Goal: Feedback & Contribution: Leave review/rating

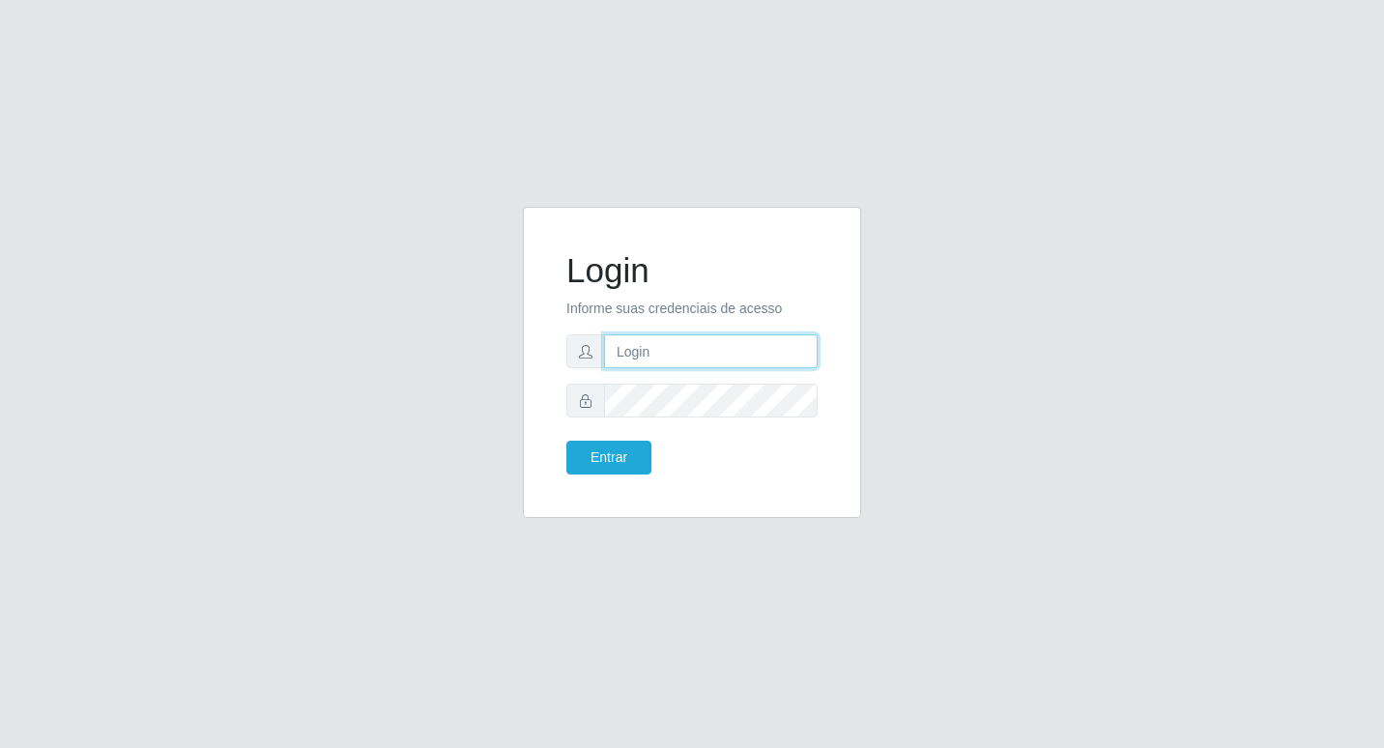
click at [614, 343] on input "text" at bounding box center [711, 351] width 214 height 34
type input "Fabricio@B6"
drag, startPoint x: 684, startPoint y: 417, endPoint x: 442, endPoint y: 359, distance: 249.4
click at [442, 359] on div "Login Informe suas credenciais de acesso Fabricio@B6 Entrar" at bounding box center [692, 374] width 1102 height 334
click at [566, 441] on button "Entrar" at bounding box center [608, 458] width 85 height 34
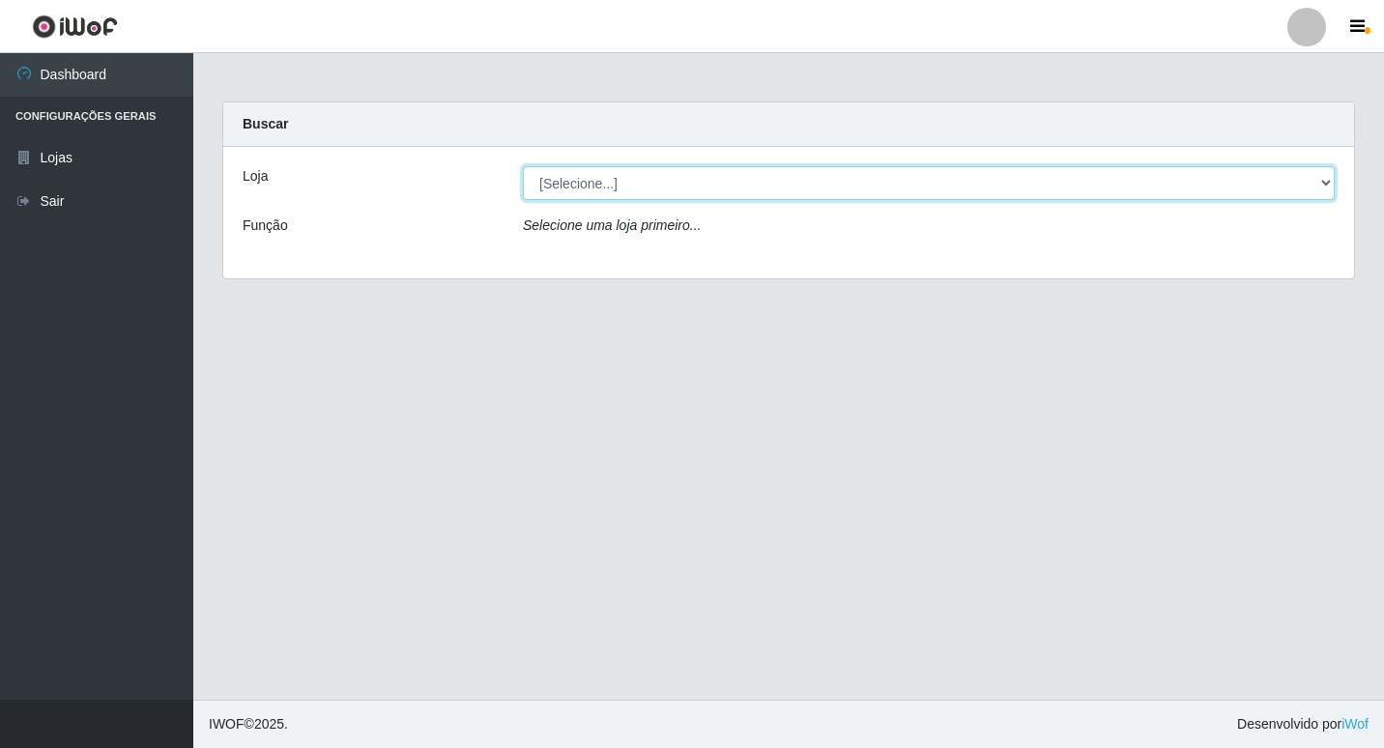
click at [1292, 187] on select "[Selecione...] Bemais Supermercados - B6 Colibris" at bounding box center [929, 183] width 812 height 34
select select "406"
click at [523, 166] on select "[Selecione...] Bemais Supermercados - B6 Colibris" at bounding box center [929, 183] width 812 height 34
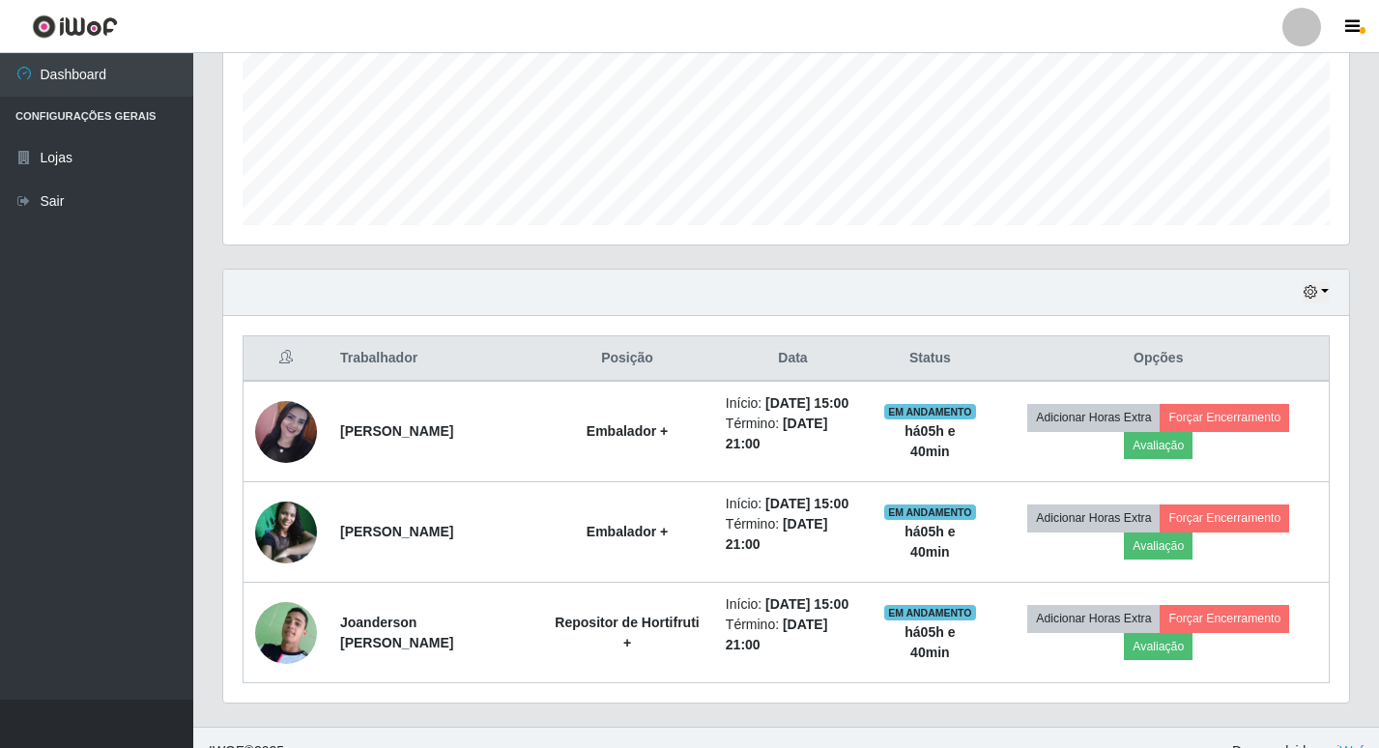
scroll to position [493, 0]
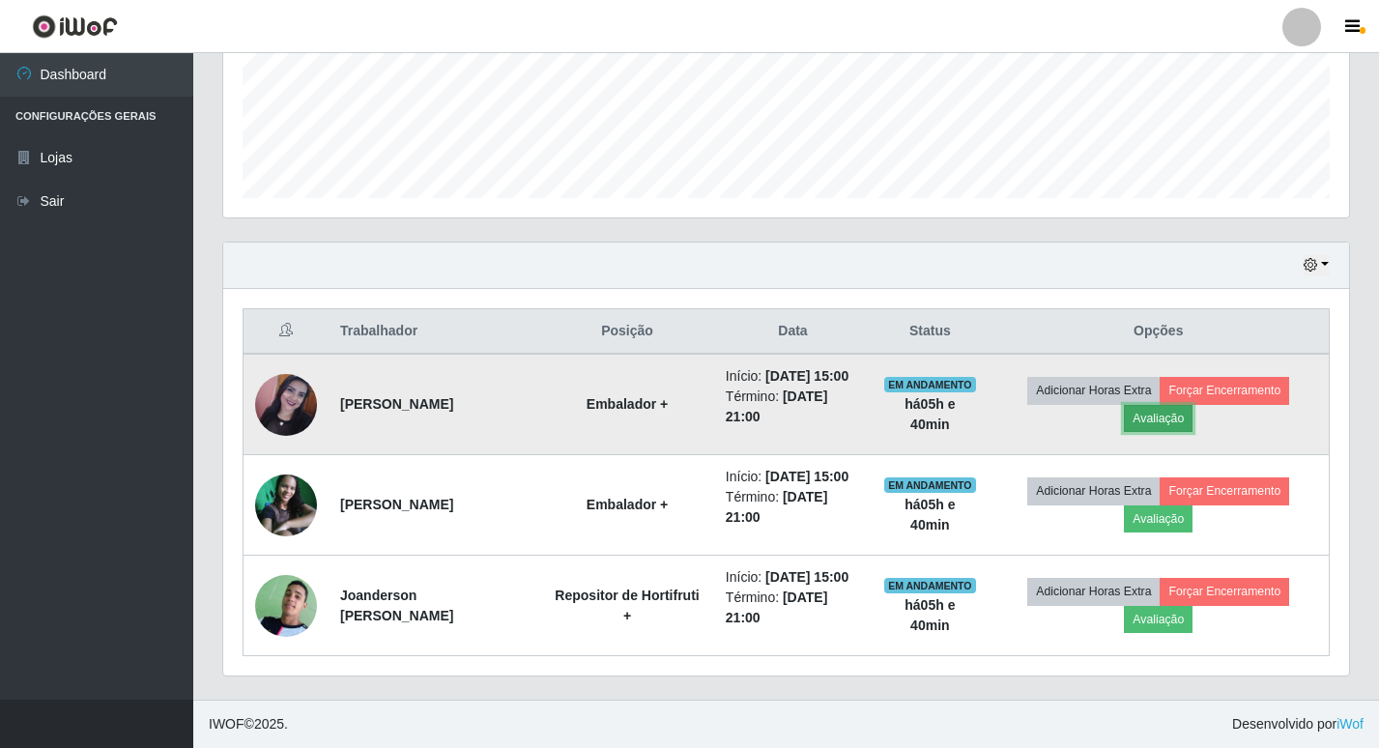
click at [1190, 416] on button "Avaliação" at bounding box center [1158, 418] width 69 height 27
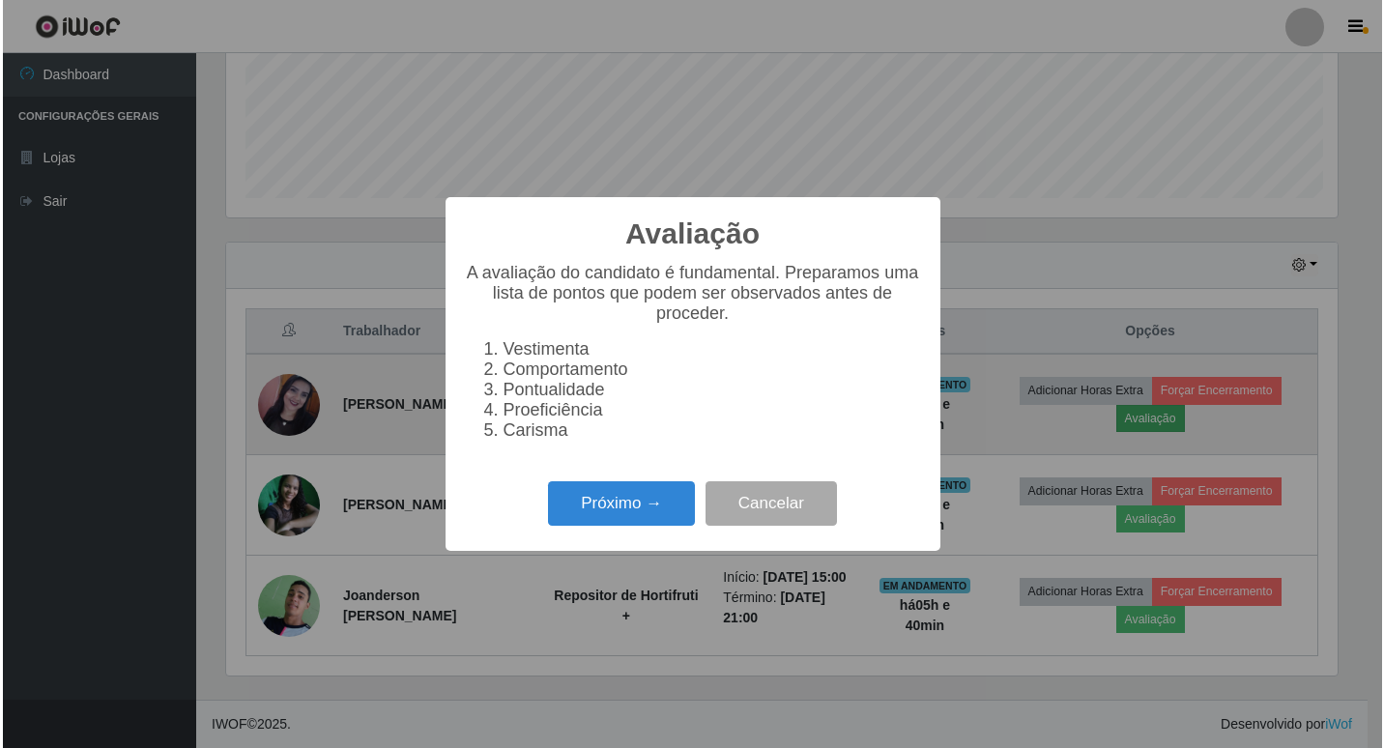
scroll to position [401, 1116]
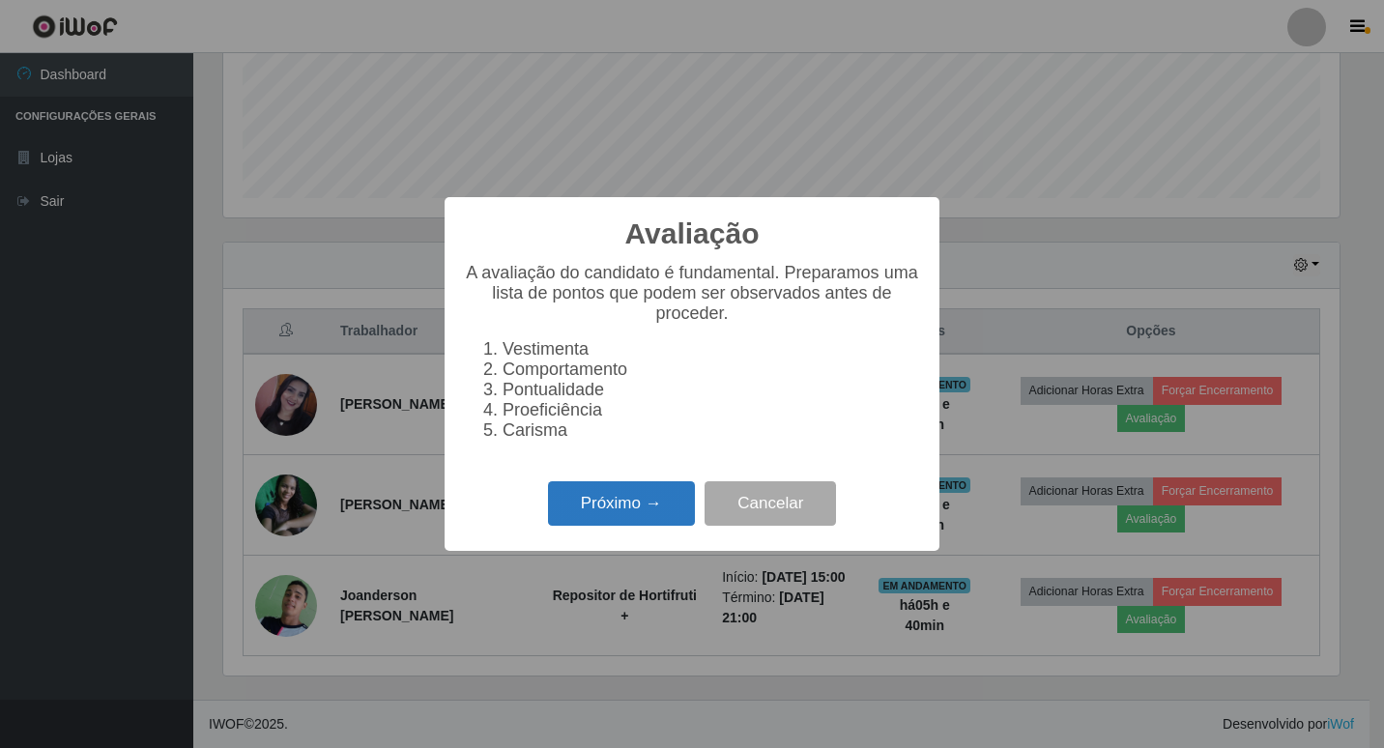
click at [593, 495] on button "Próximo →" at bounding box center [621, 503] width 147 height 45
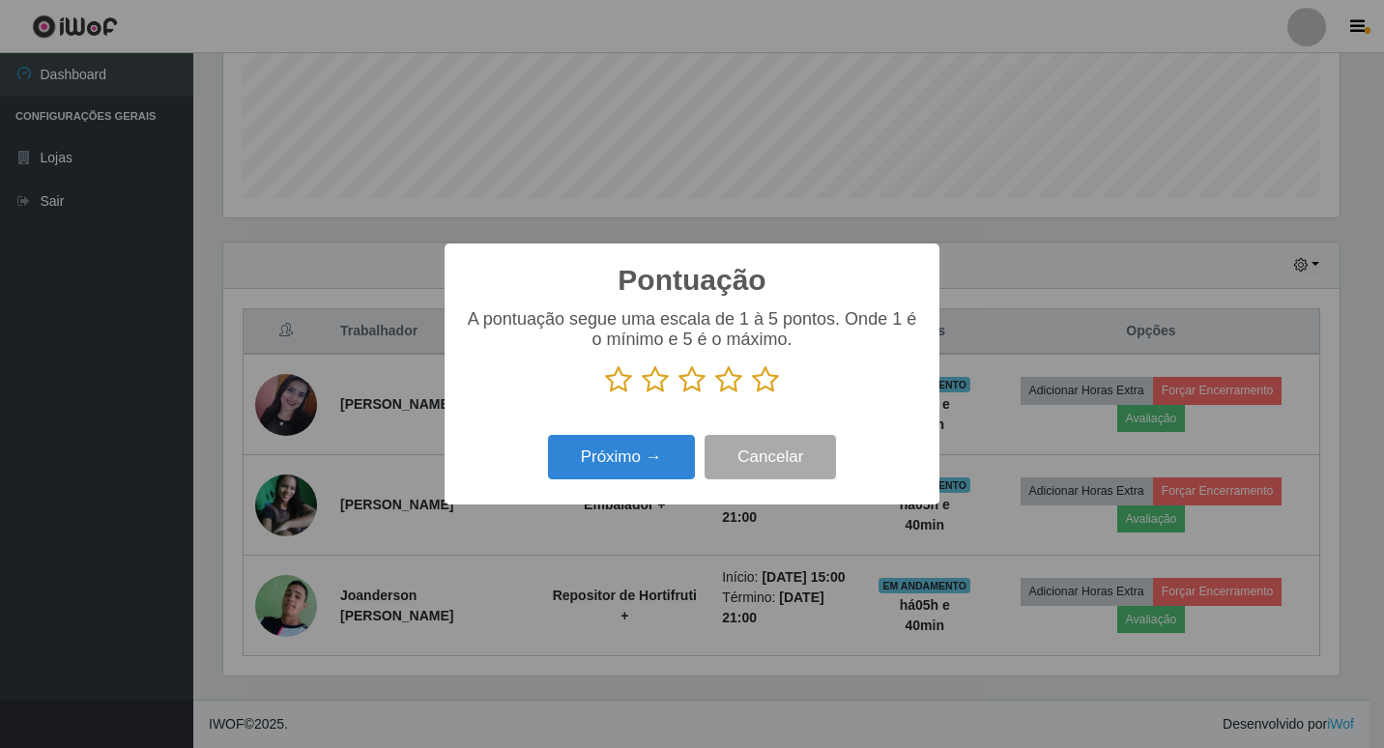
scroll to position [965944, 965229]
click at [748, 390] on p at bounding box center [692, 379] width 456 height 29
click at [754, 380] on icon at bounding box center [765, 379] width 27 height 29
click at [752, 394] on input "radio" at bounding box center [752, 394] width 0 height 0
click at [652, 453] on button "Próximo →" at bounding box center [621, 457] width 147 height 45
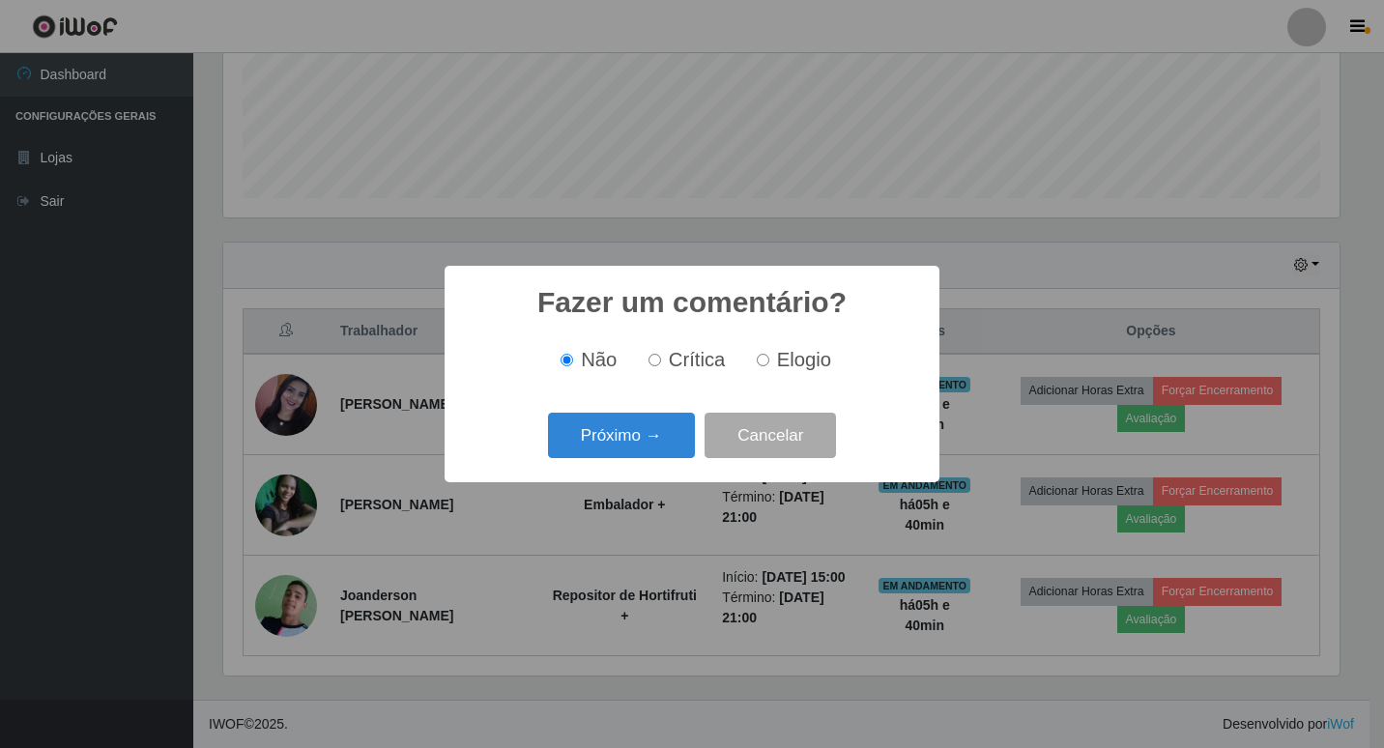
click at [765, 362] on input "Elogio" at bounding box center [763, 360] width 13 height 13
radio input "true"
click at [667, 441] on button "Próximo →" at bounding box center [621, 435] width 147 height 45
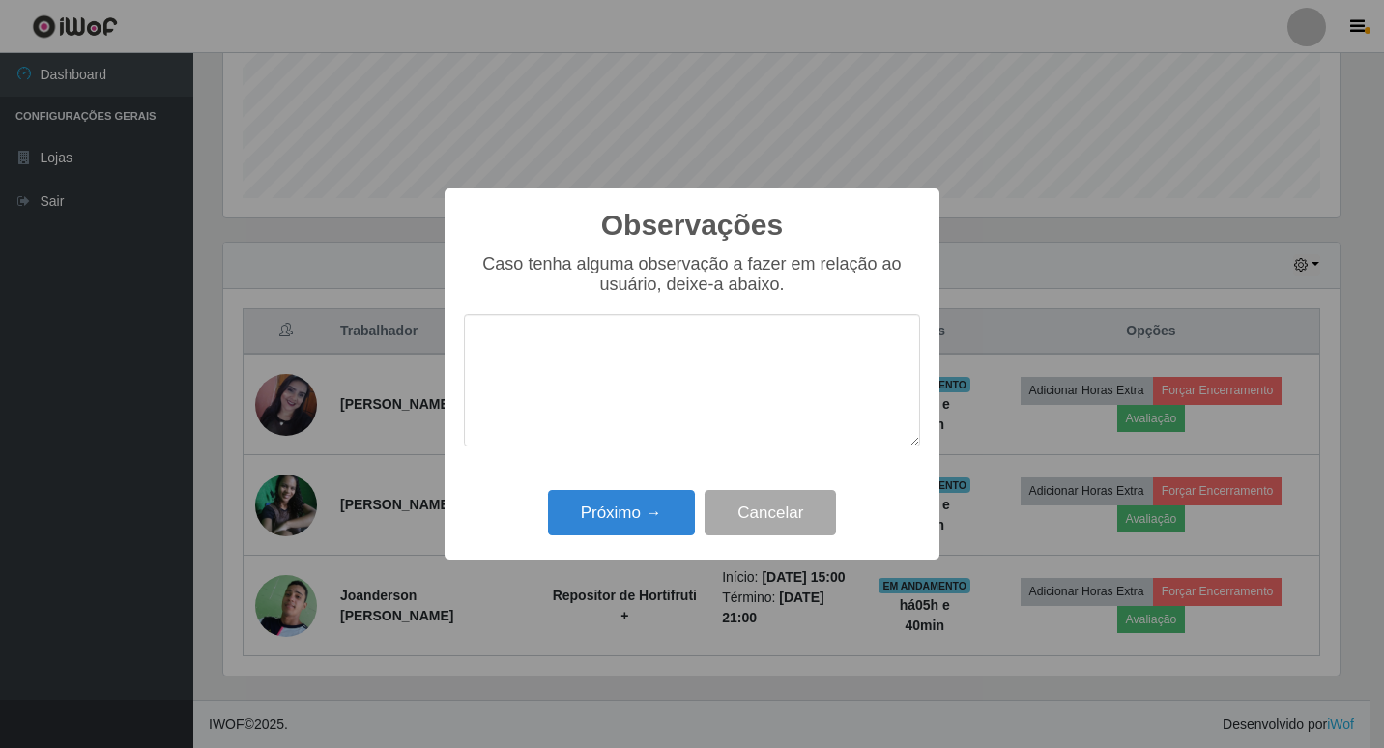
click at [646, 373] on textarea at bounding box center [692, 380] width 456 height 132
drag, startPoint x: 665, startPoint y: 349, endPoint x: 307, endPoint y: 324, distance: 358.4
click at [307, 324] on div "Observações × Caso tenha alguma observação a fazer em relação ao usuário, deixe…" at bounding box center [692, 374] width 1384 height 748
type textarea "c"
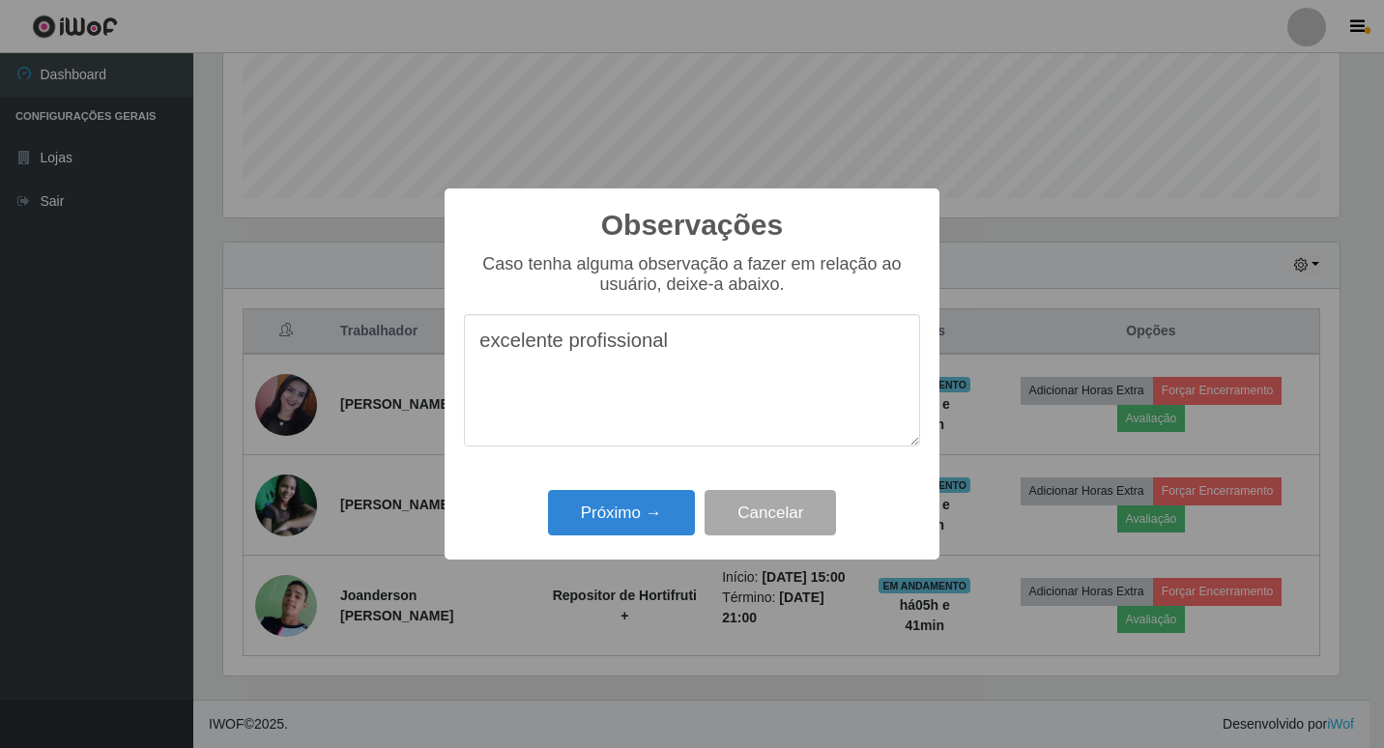
drag, startPoint x: 688, startPoint y: 347, endPoint x: 347, endPoint y: 332, distance: 341.4
click at [347, 332] on div "Observações × Caso tenha alguma observação a fazer em relação ao usuário, deixe…" at bounding box center [692, 374] width 1384 height 748
type textarea "excelente profissional"
click at [638, 508] on button "Próximo →" at bounding box center [621, 512] width 147 height 45
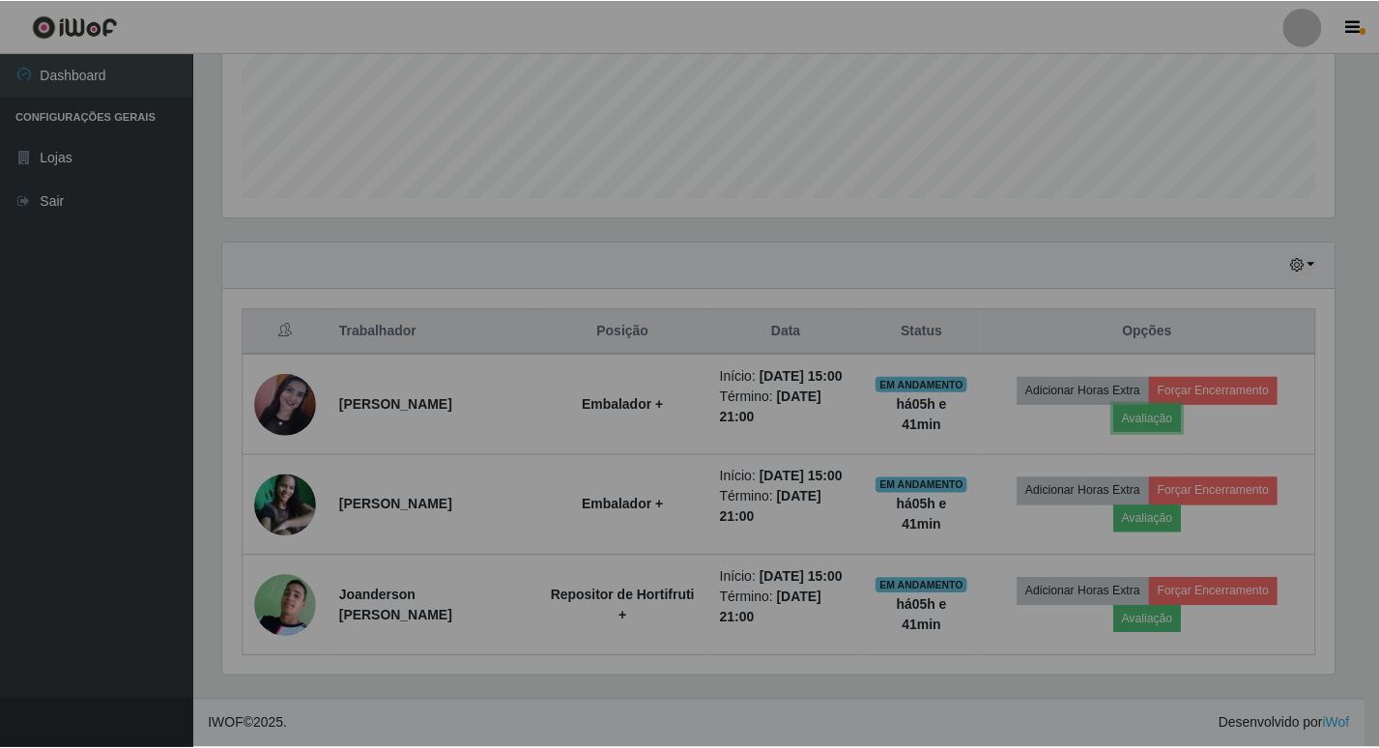
scroll to position [401, 1126]
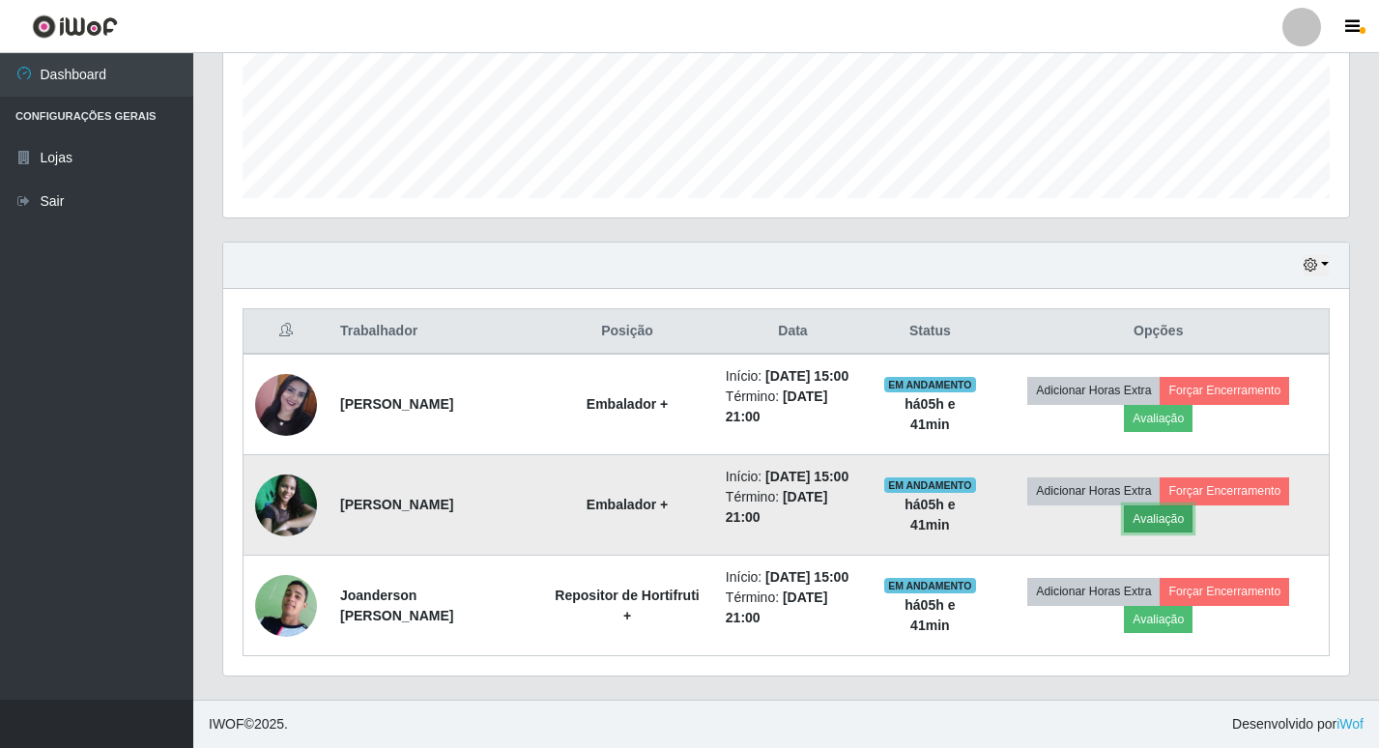
click at [1188, 515] on button "Avaliação" at bounding box center [1158, 518] width 69 height 27
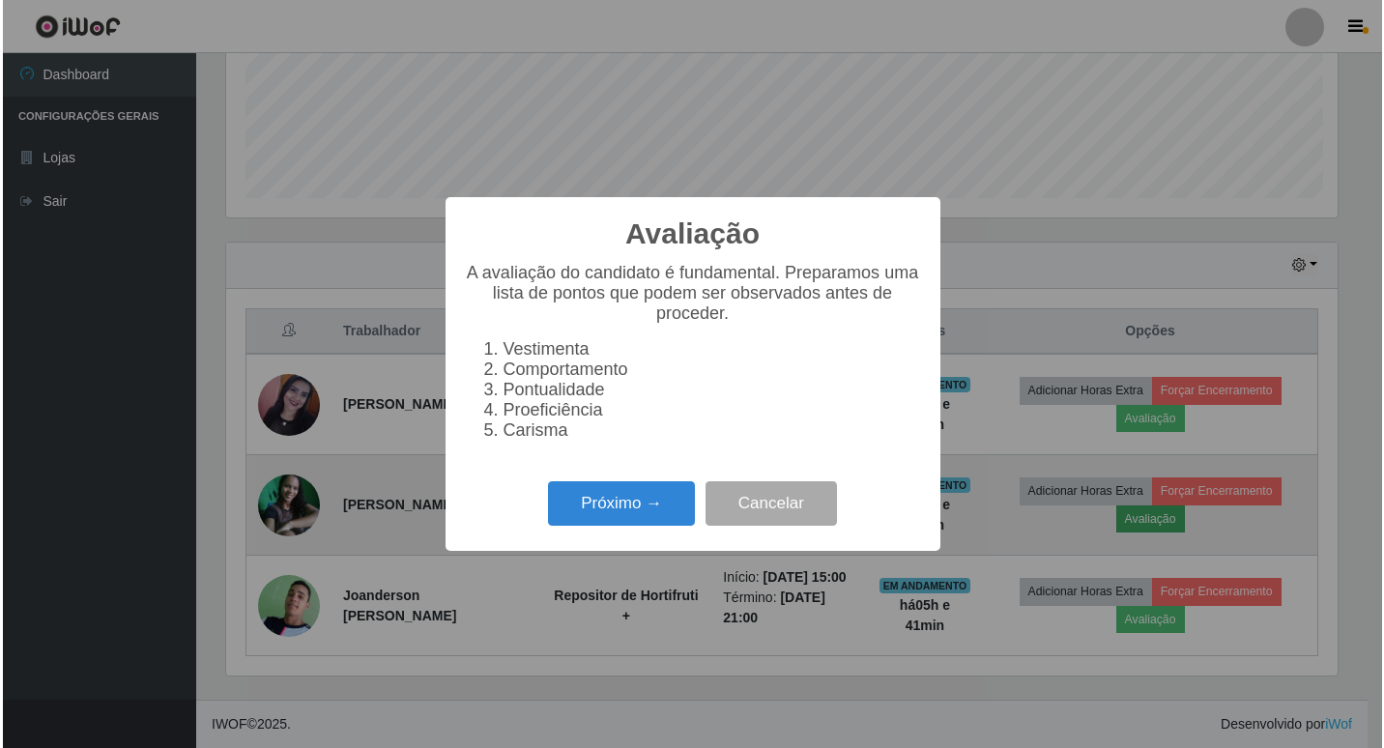
scroll to position [401, 1116]
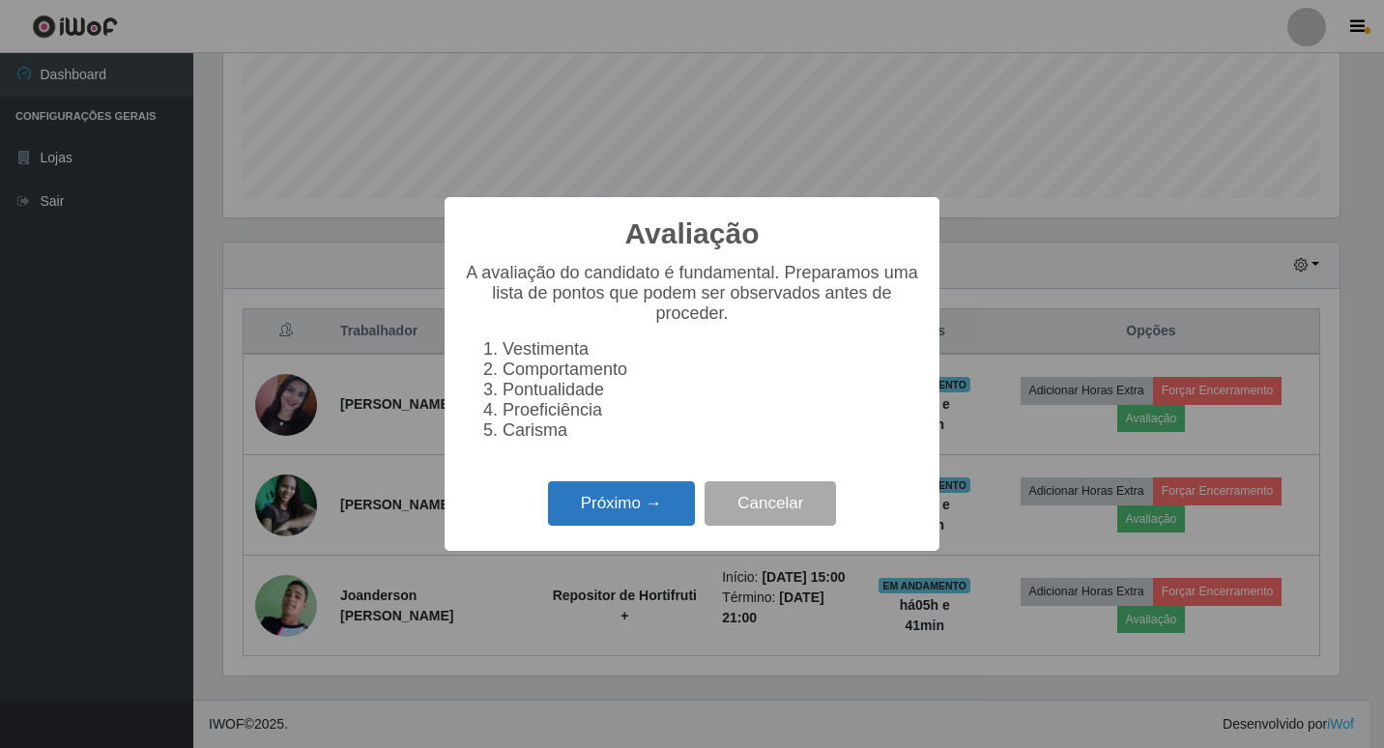
click at [606, 506] on button "Próximo →" at bounding box center [621, 503] width 147 height 45
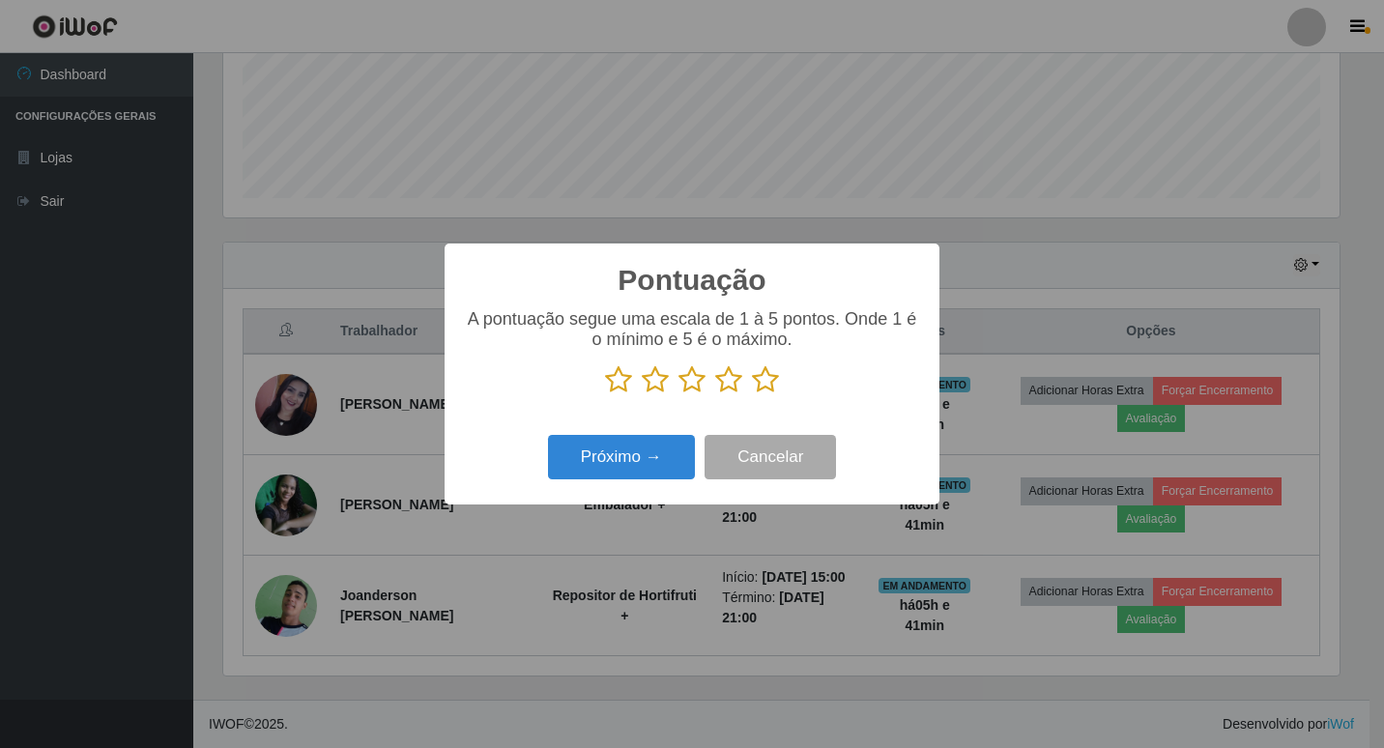
scroll to position [965944, 965229]
click at [746, 380] on p at bounding box center [692, 379] width 456 height 29
click at [765, 380] on icon at bounding box center [765, 379] width 27 height 29
click at [752, 394] on input "radio" at bounding box center [752, 394] width 0 height 0
click at [617, 468] on button "Próximo →" at bounding box center [621, 457] width 147 height 45
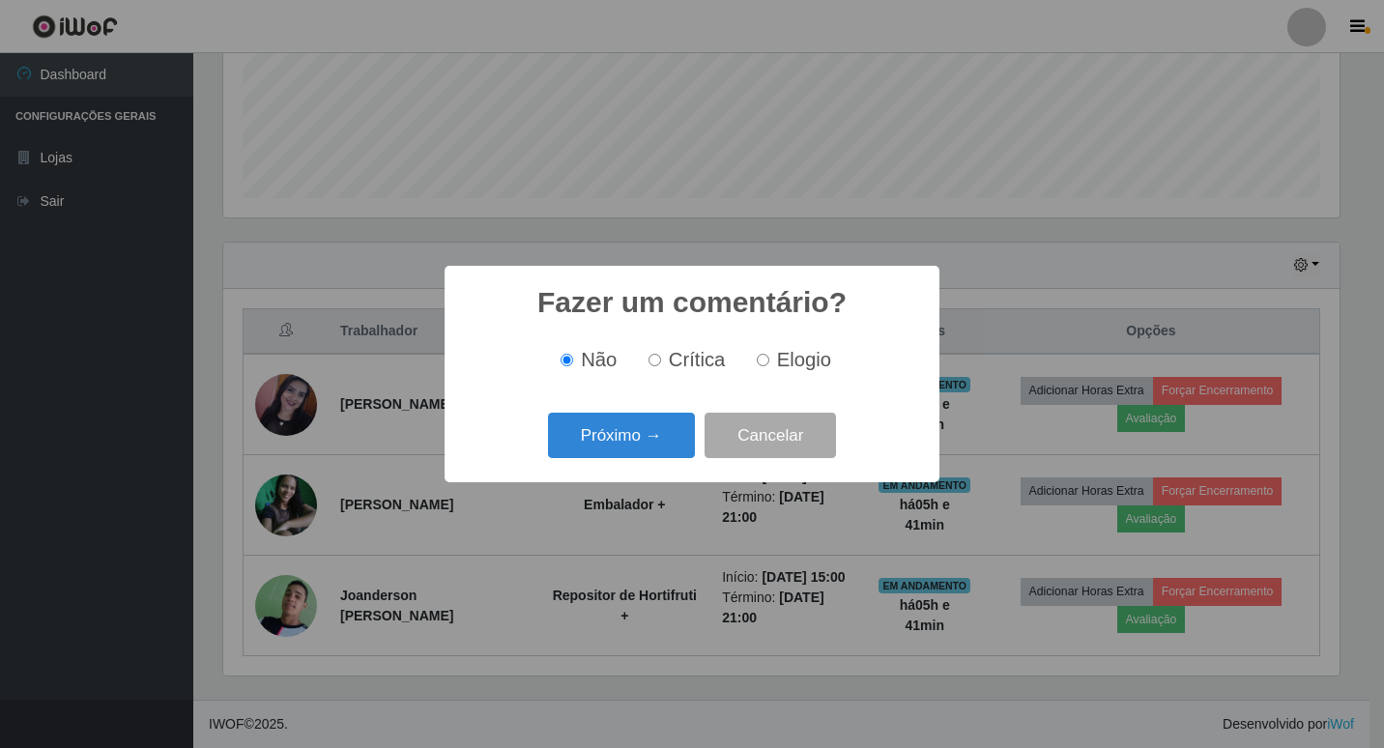
click at [772, 374] on div "Não Crítica Elogio" at bounding box center [692, 359] width 456 height 57
click at [768, 358] on label "Elogio" at bounding box center [790, 360] width 82 height 22
click at [768, 358] on input "Elogio" at bounding box center [763, 360] width 13 height 13
radio input "true"
click at [632, 423] on button "Próximo →" at bounding box center [621, 435] width 147 height 45
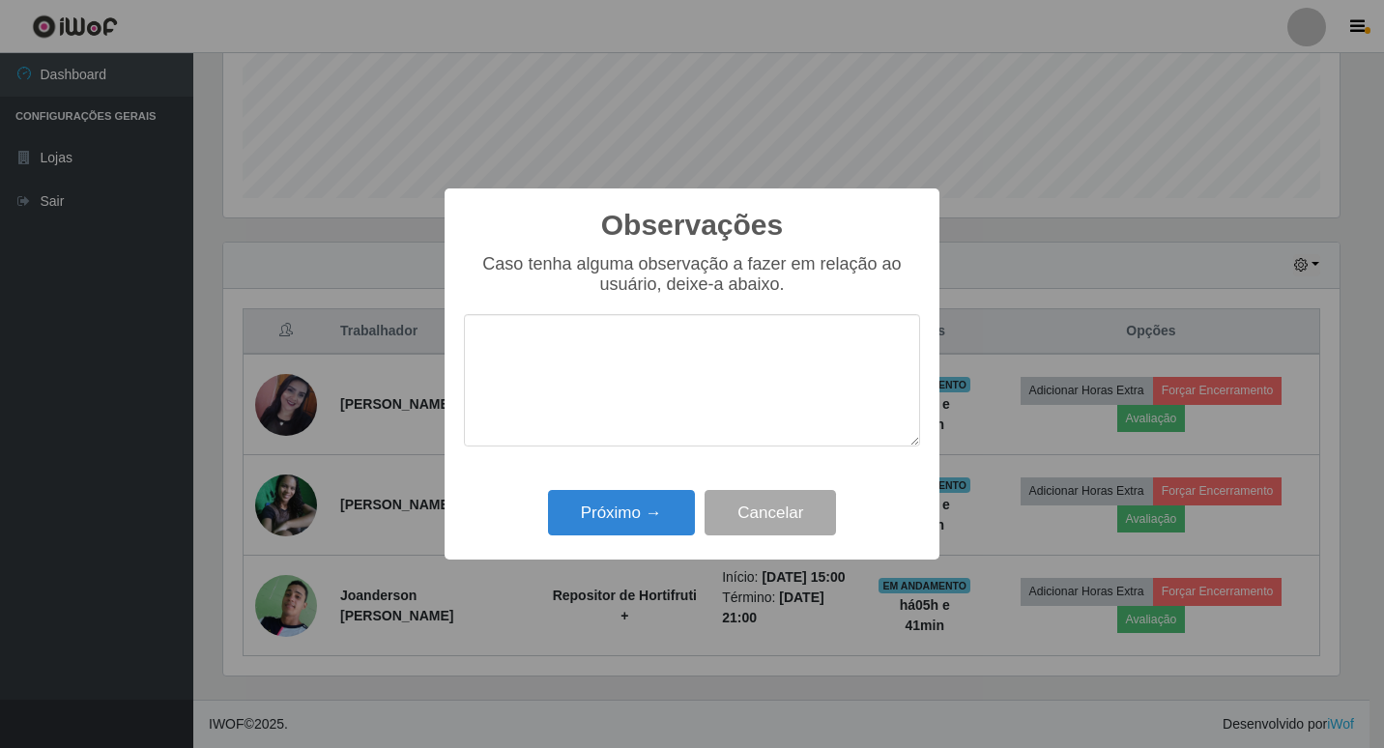
click at [680, 359] on textarea at bounding box center [692, 380] width 456 height 132
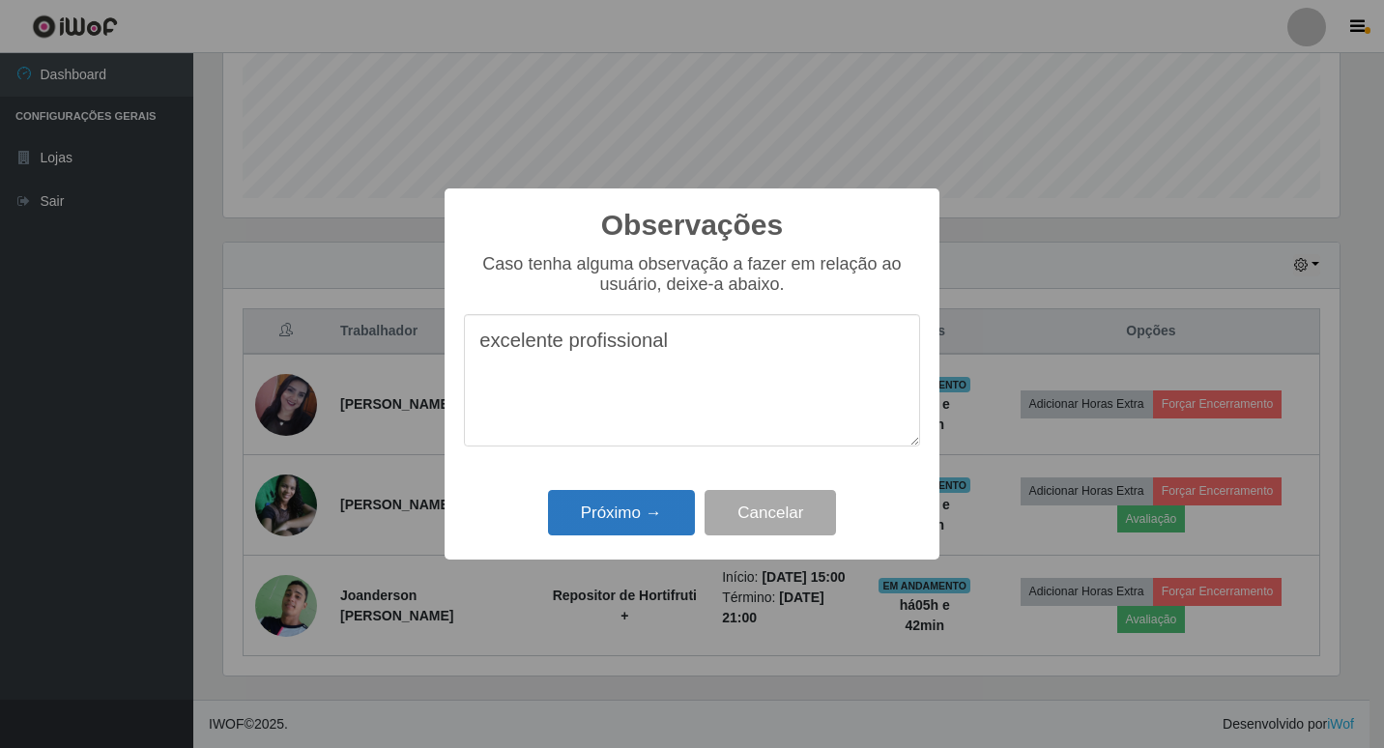
type textarea "excelente profissional"
click at [602, 515] on button "Próximo →" at bounding box center [621, 512] width 147 height 45
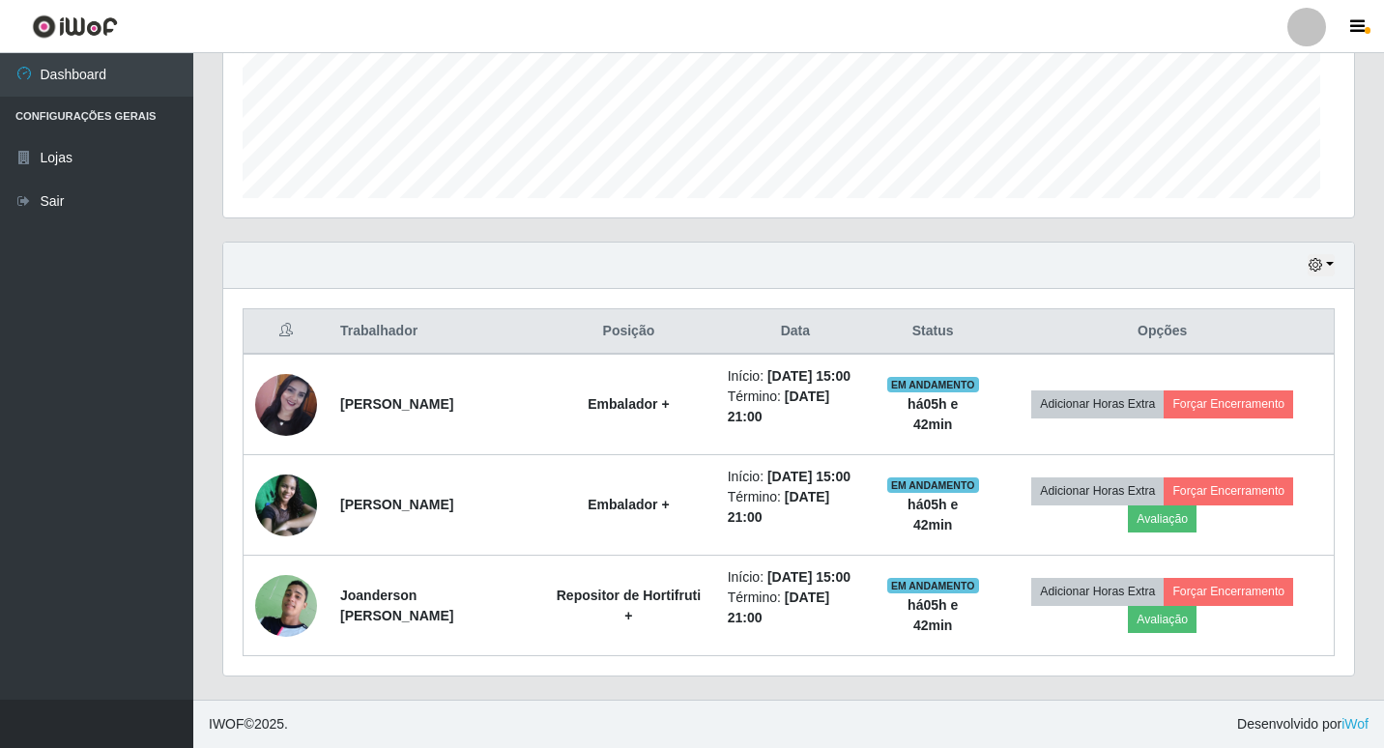
scroll to position [401, 1126]
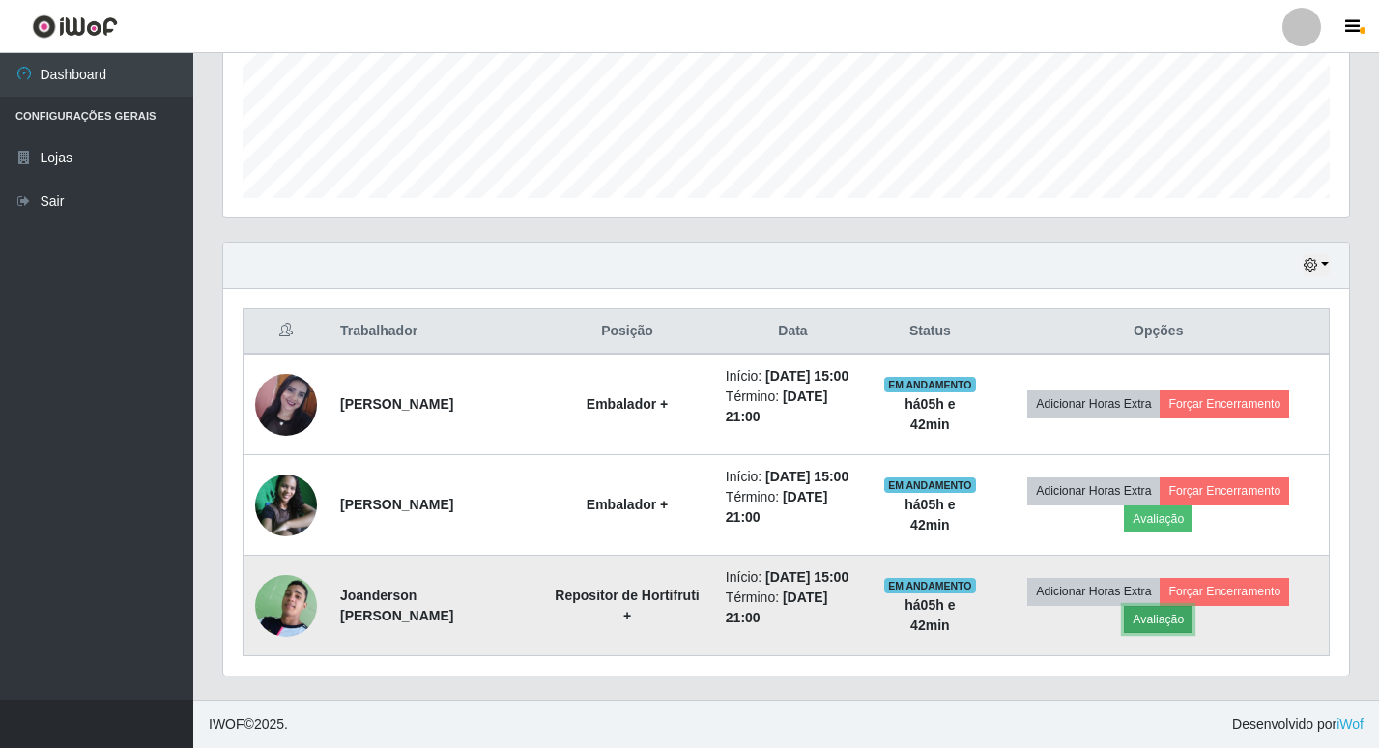
click at [1179, 622] on button "Avaliação" at bounding box center [1158, 619] width 69 height 27
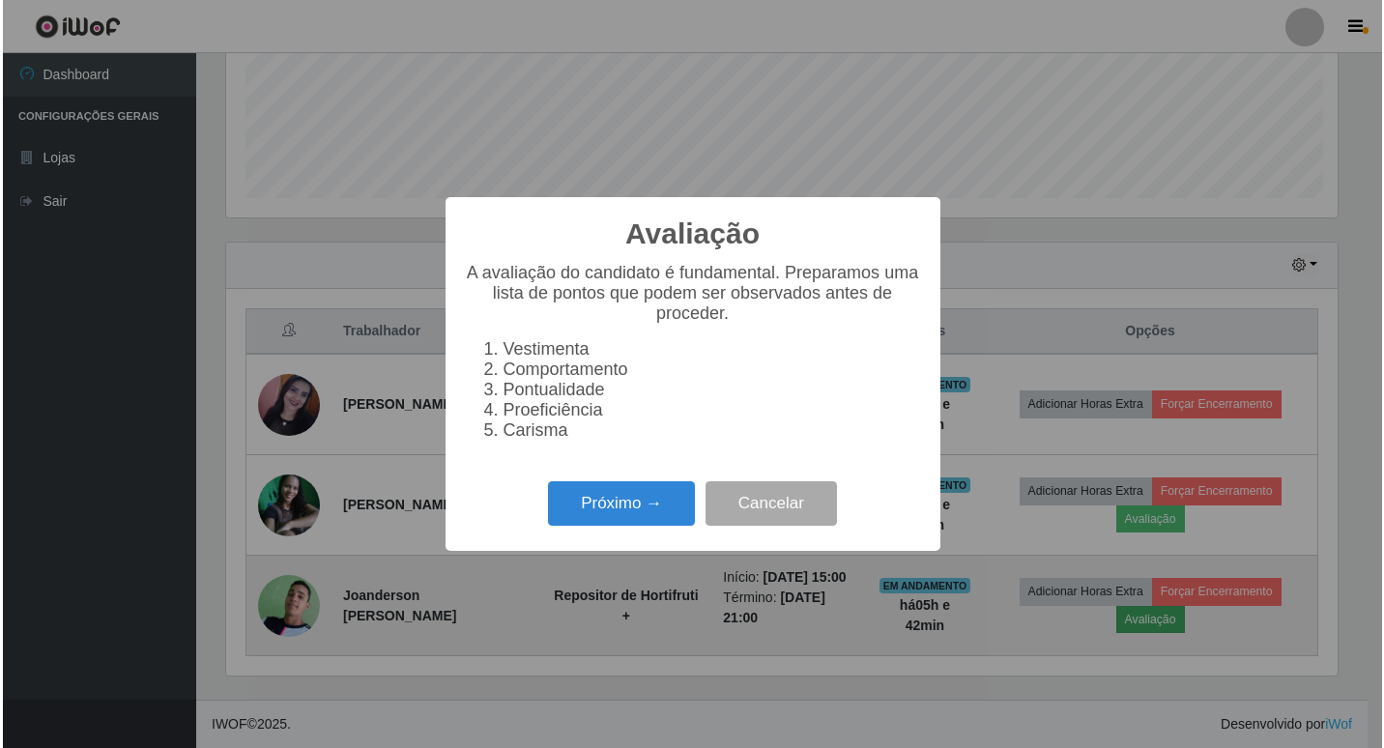
scroll to position [401, 1116]
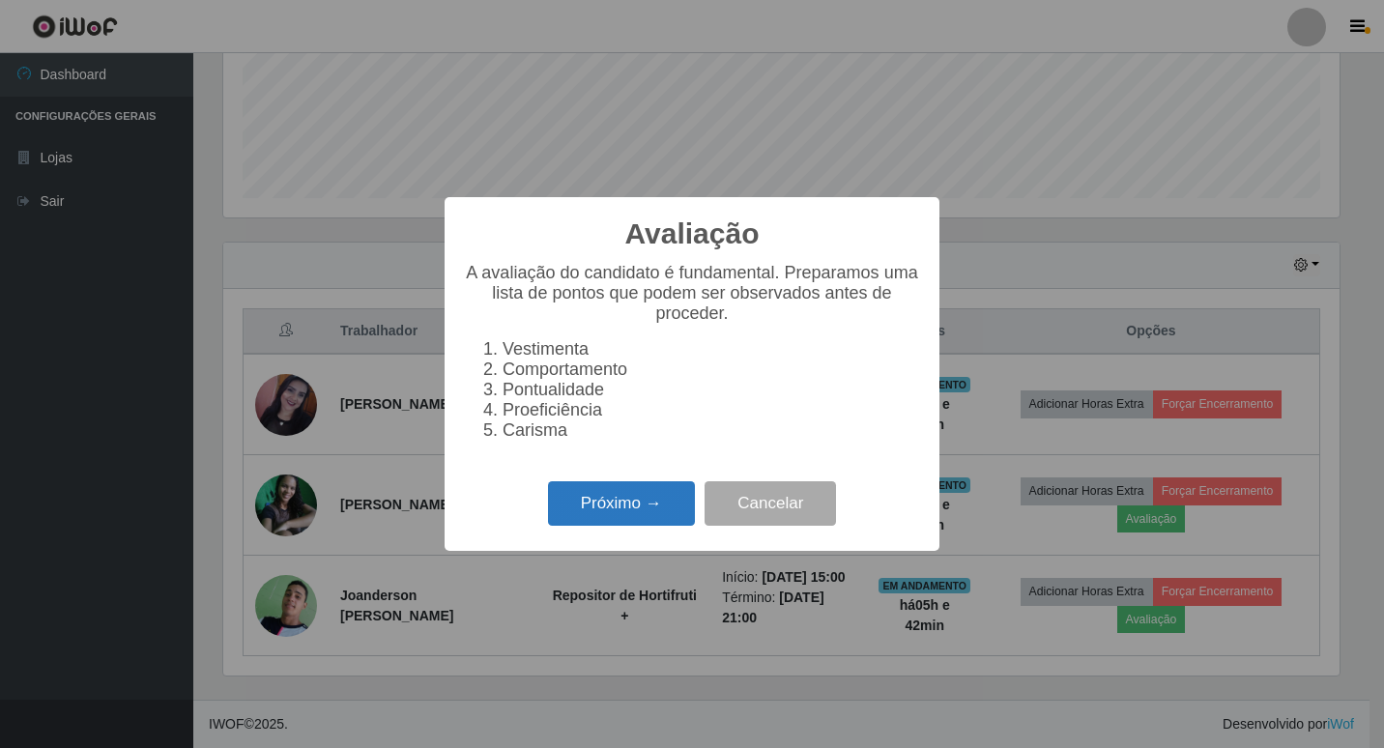
click at [630, 521] on button "Próximo →" at bounding box center [621, 503] width 147 height 45
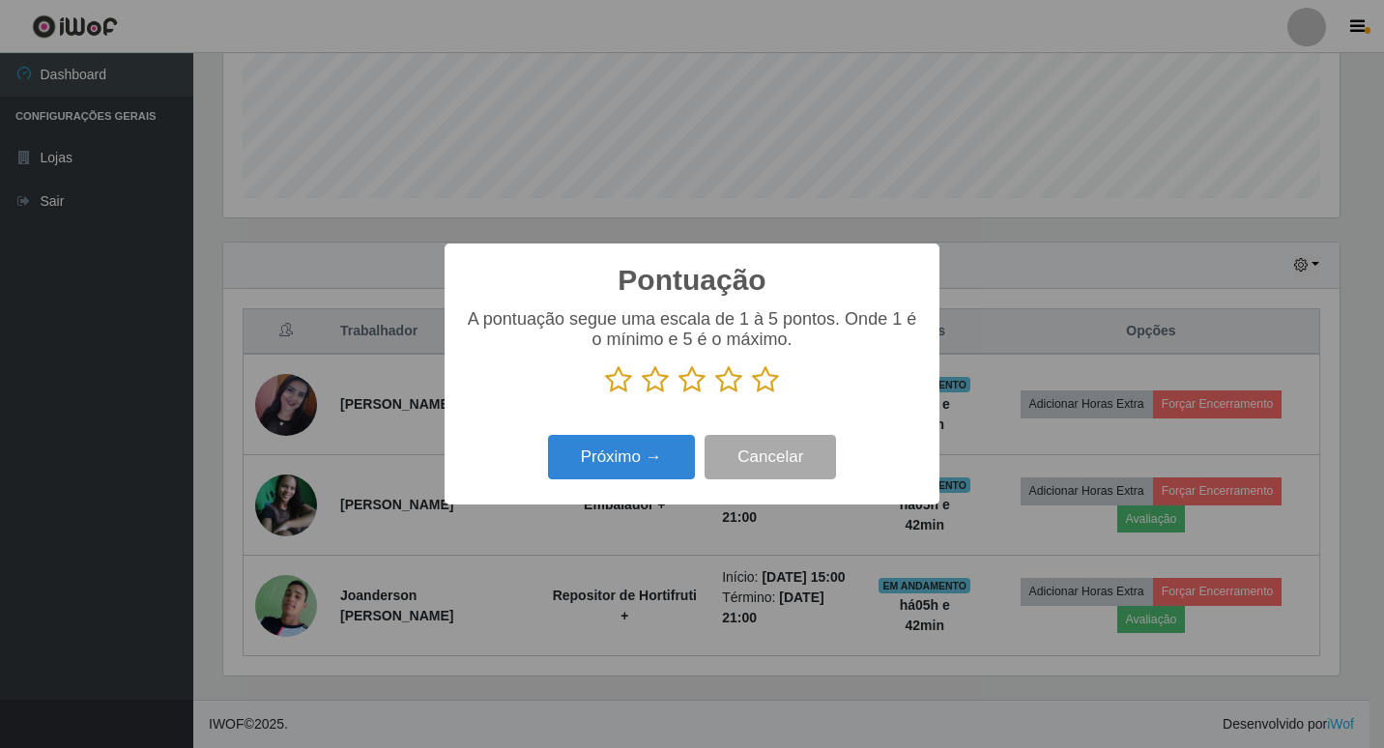
scroll to position [965944, 965229]
click at [766, 382] on icon at bounding box center [765, 379] width 27 height 29
click at [752, 394] on input "radio" at bounding box center [752, 394] width 0 height 0
click at [646, 444] on button "Próximo →" at bounding box center [621, 457] width 147 height 45
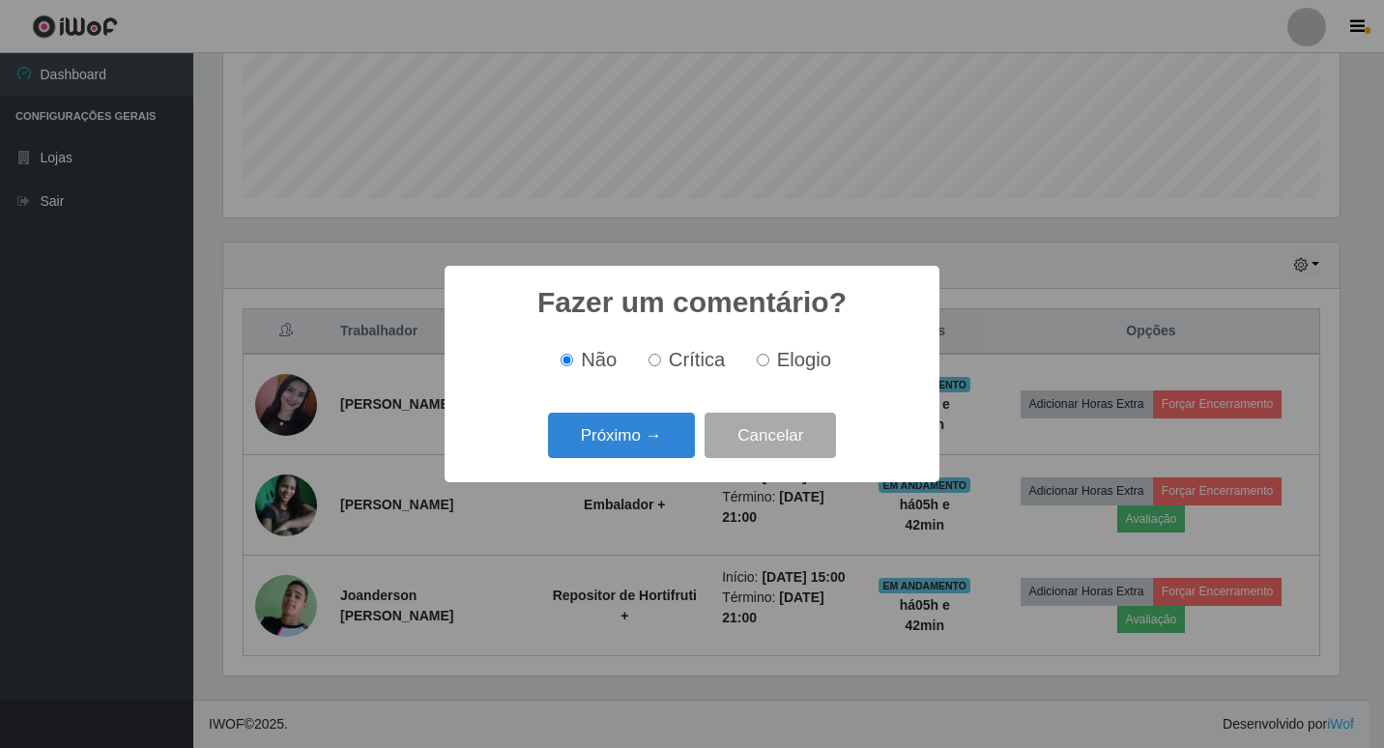
click at [754, 359] on label "Elogio" at bounding box center [790, 360] width 82 height 22
click at [757, 359] on input "Elogio" at bounding box center [763, 360] width 13 height 13
radio input "true"
click at [644, 426] on button "Próximo →" at bounding box center [621, 435] width 147 height 45
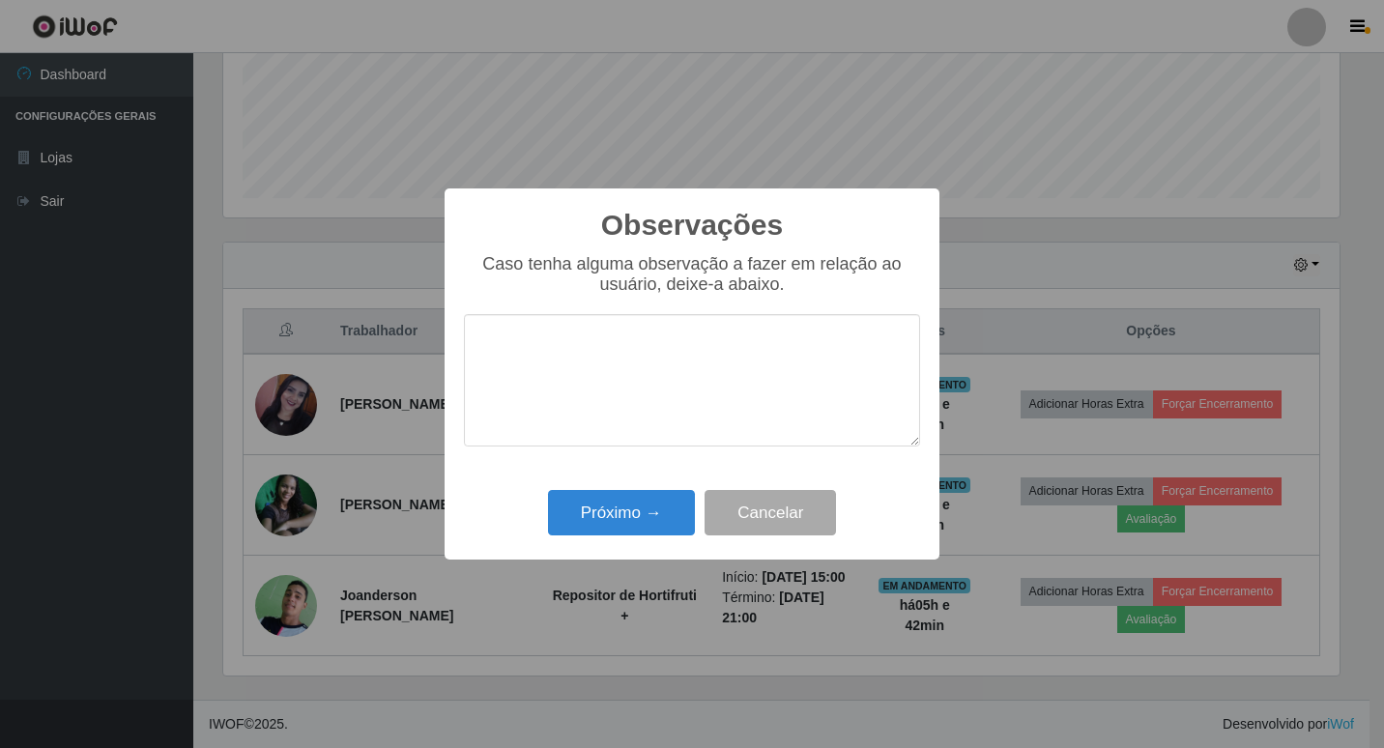
click at [676, 341] on textarea at bounding box center [692, 380] width 456 height 132
type textarea "excelente profissional"
click at [646, 506] on button "Próximo →" at bounding box center [621, 512] width 147 height 45
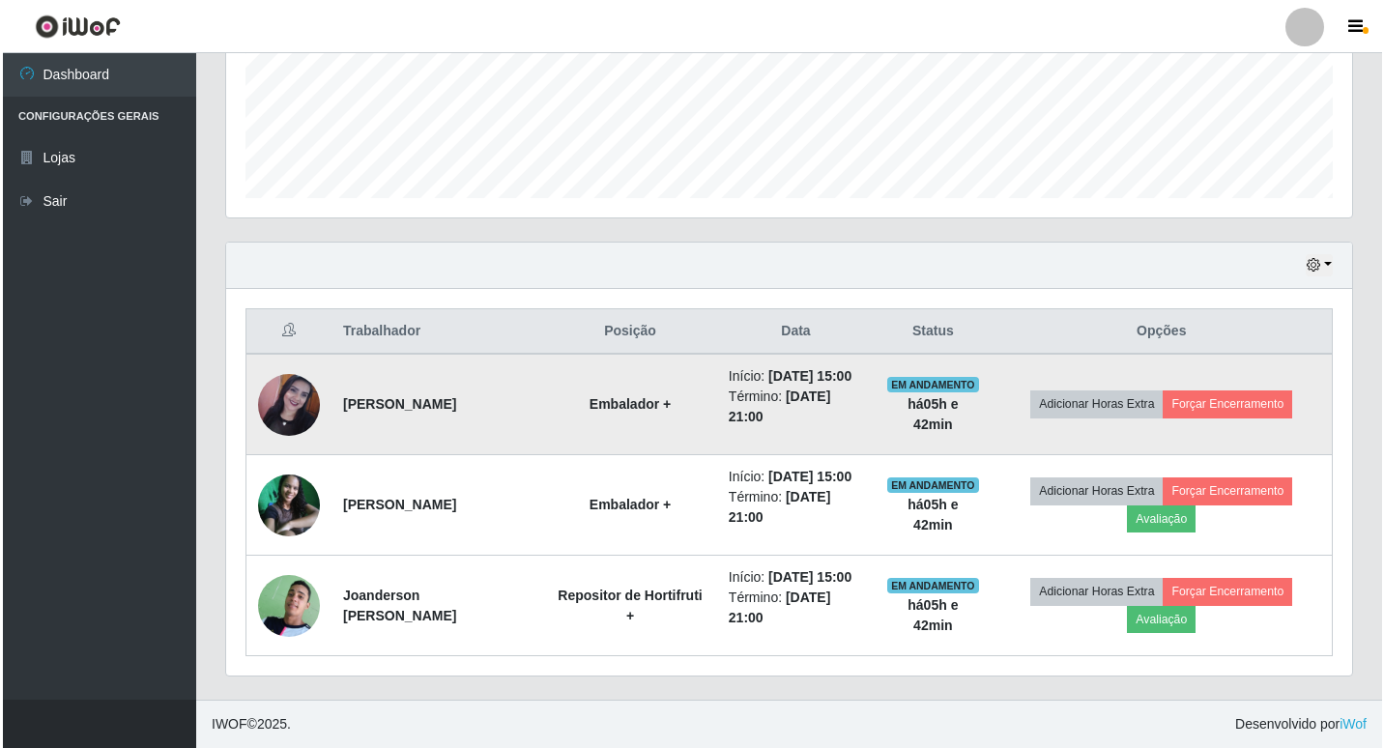
scroll to position [449, 0]
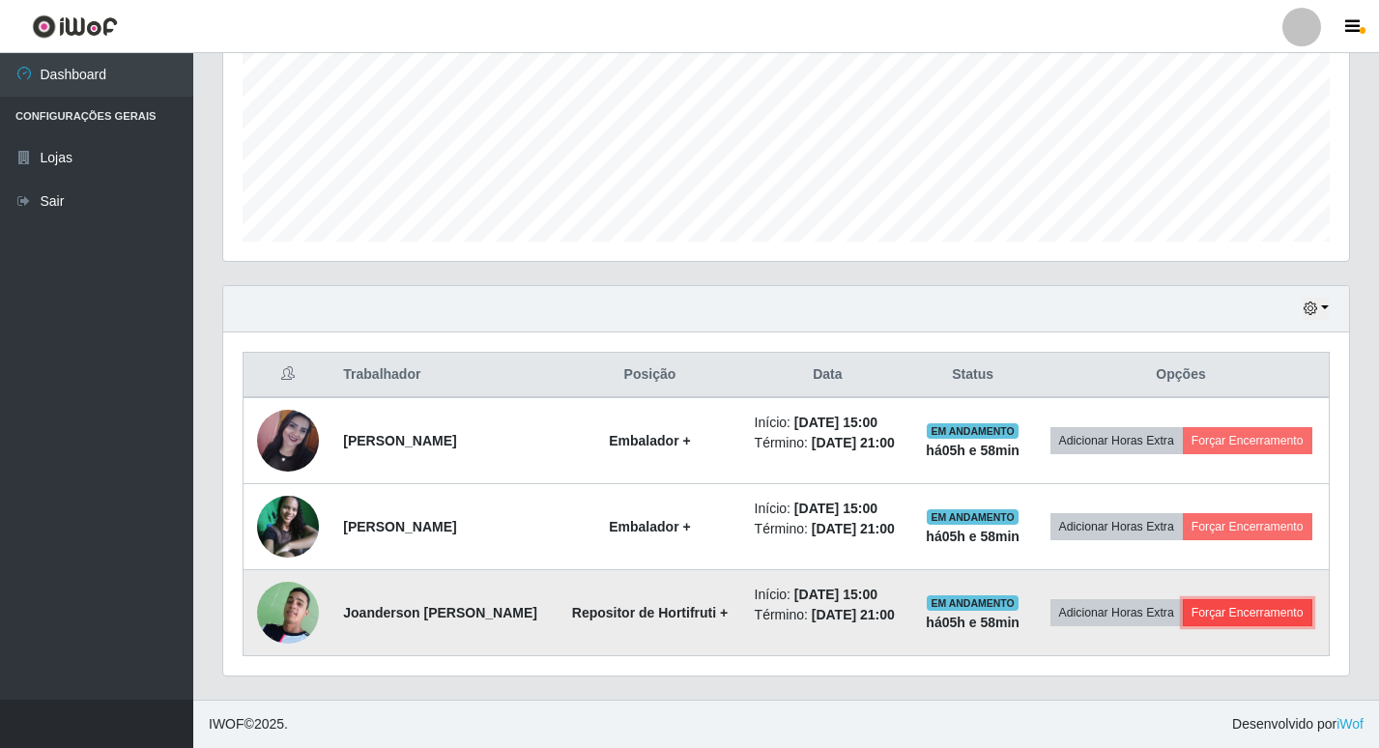
click at [1231, 601] on button "Forçar Encerramento" at bounding box center [1247, 612] width 129 height 27
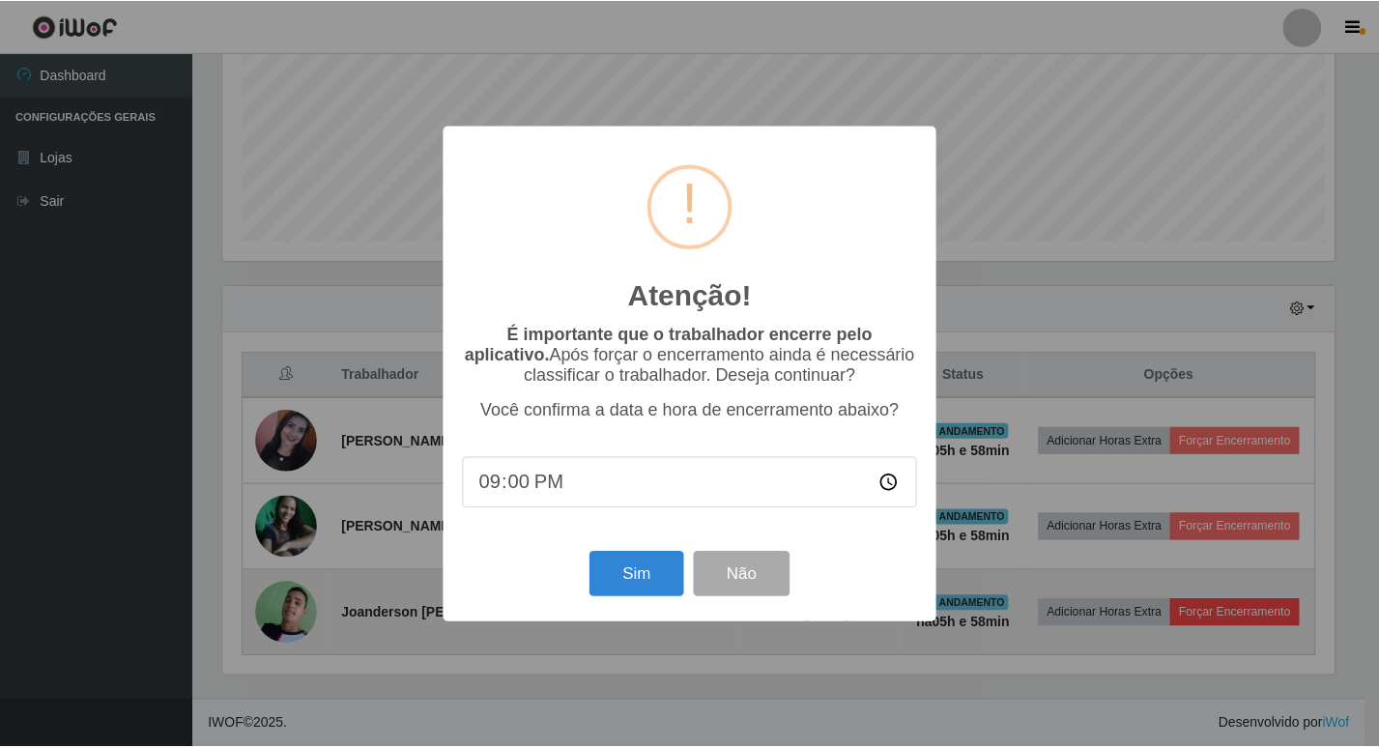
scroll to position [401, 1116]
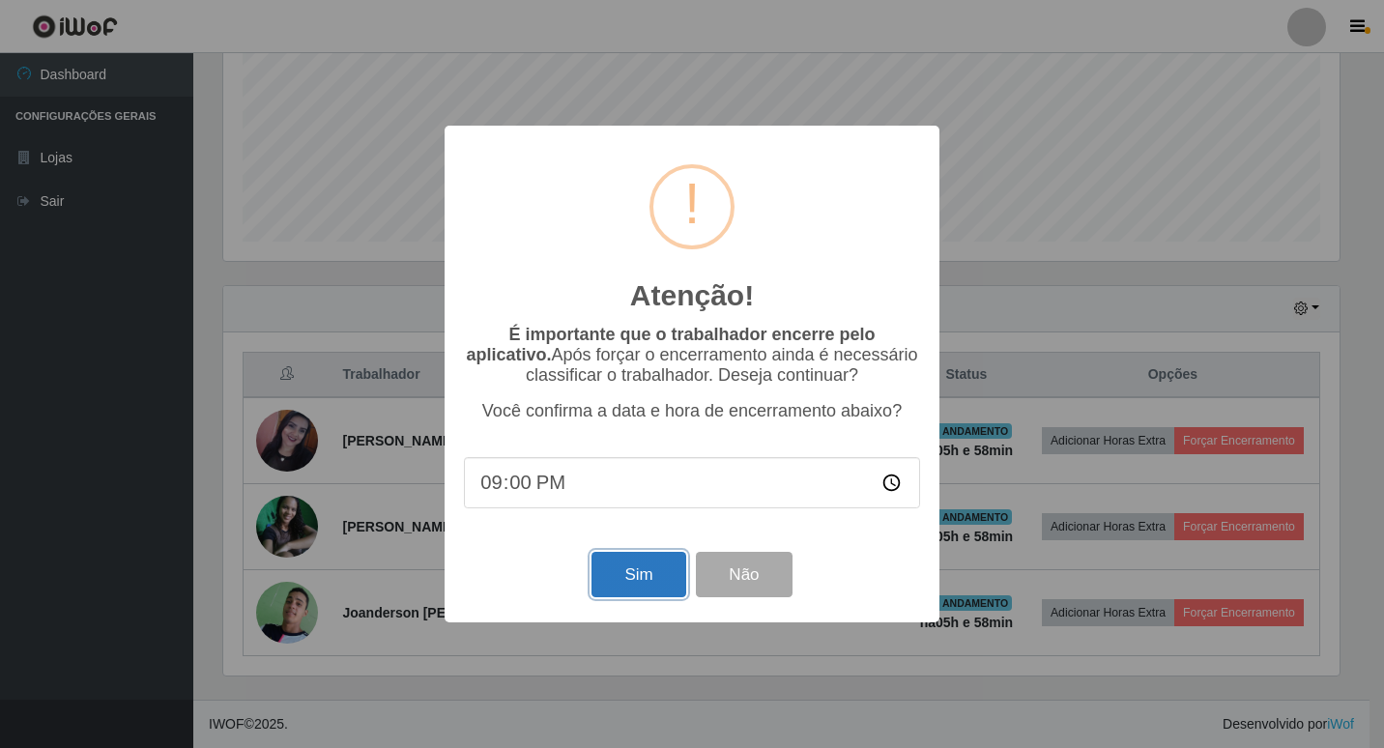
click at [635, 575] on button "Sim" at bounding box center [638, 574] width 94 height 45
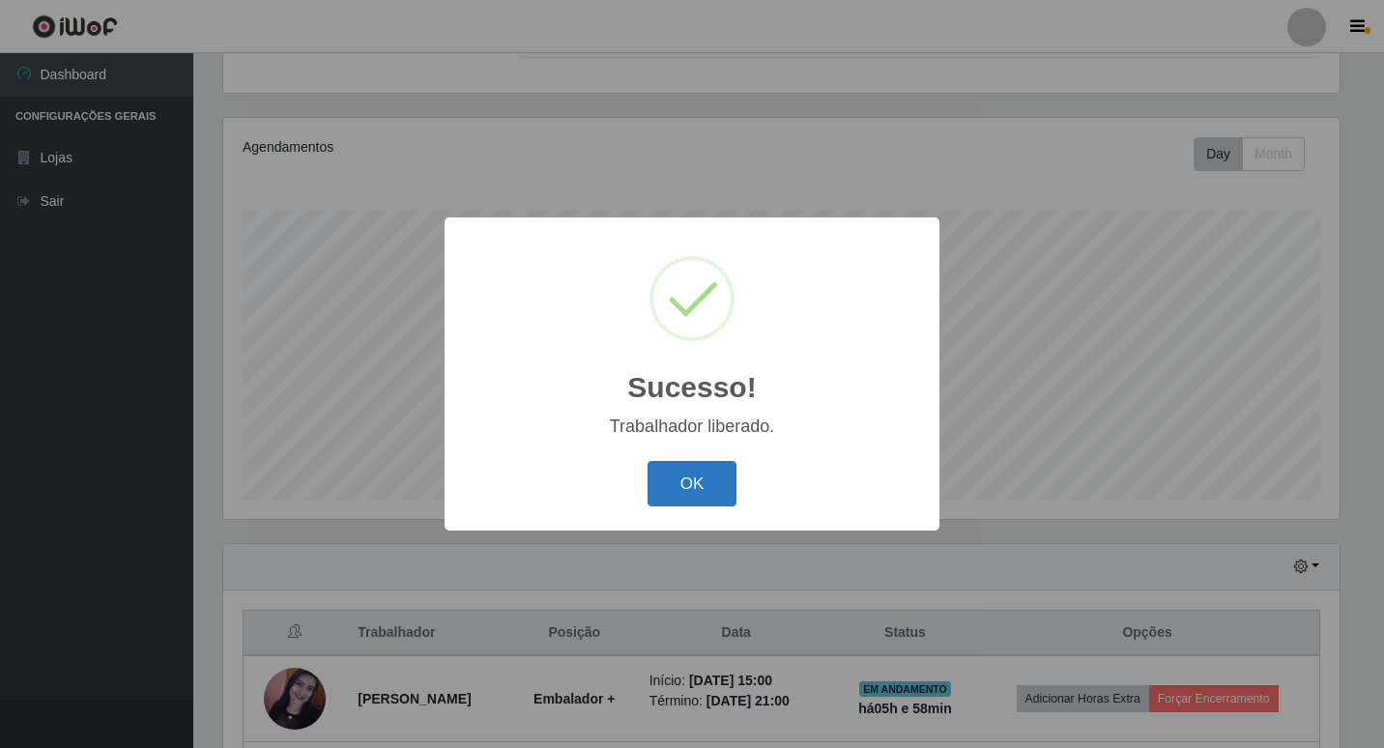
click at [681, 490] on button "OK" at bounding box center [692, 483] width 90 height 45
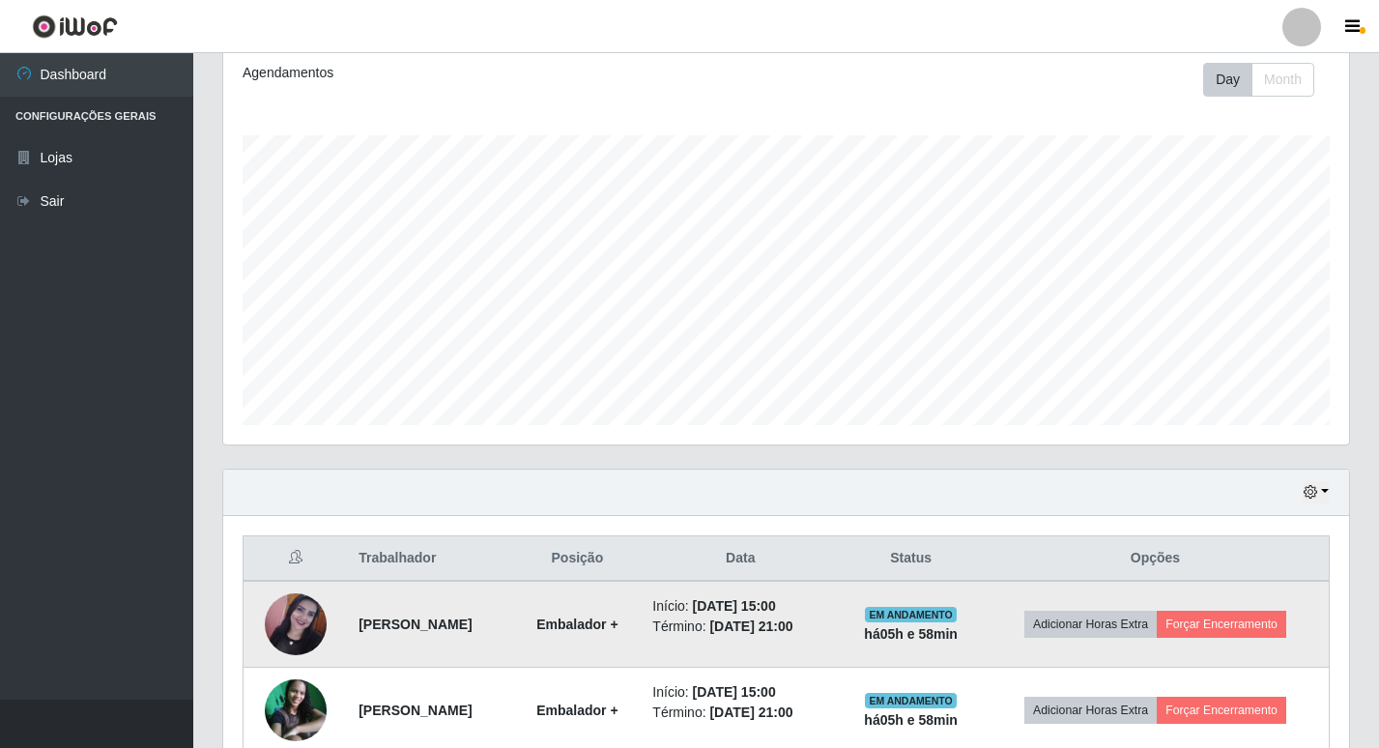
scroll to position [363, 0]
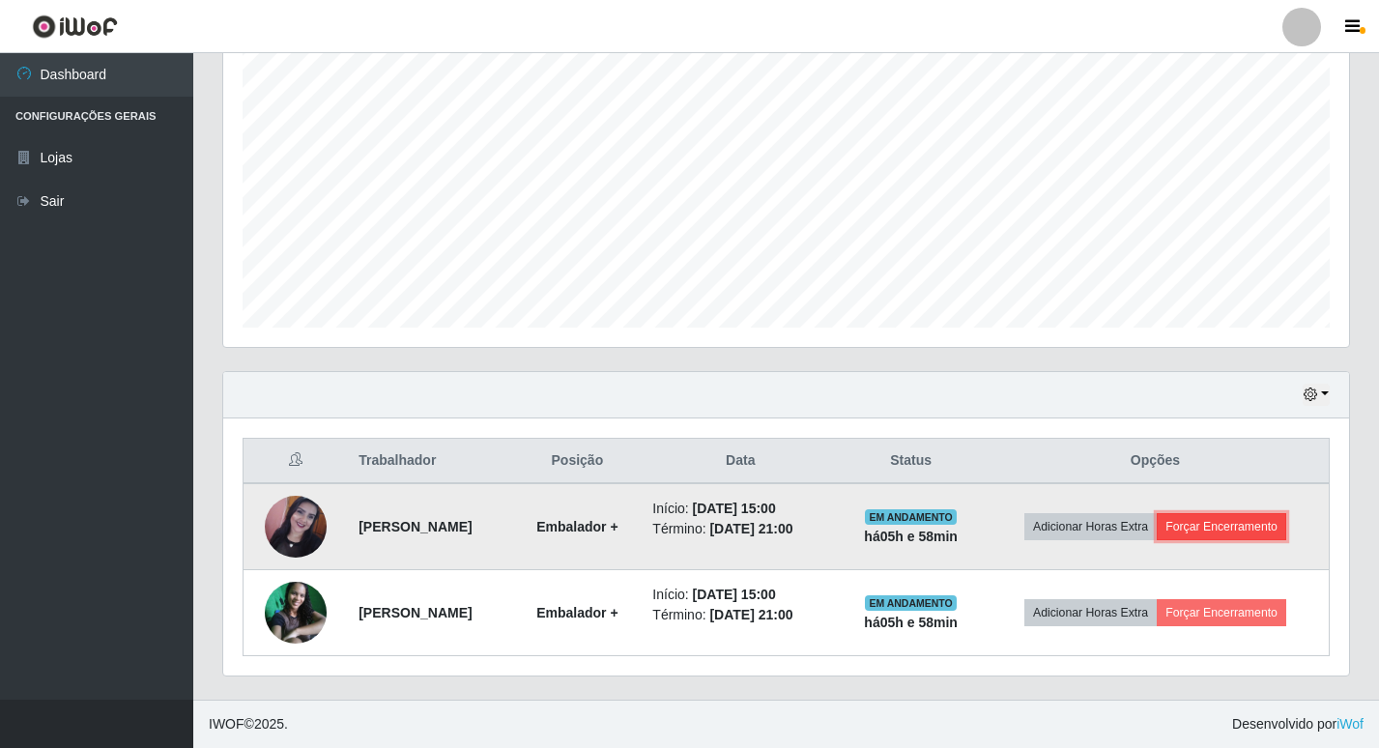
click at [1226, 531] on button "Forçar Encerramento" at bounding box center [1221, 526] width 129 height 27
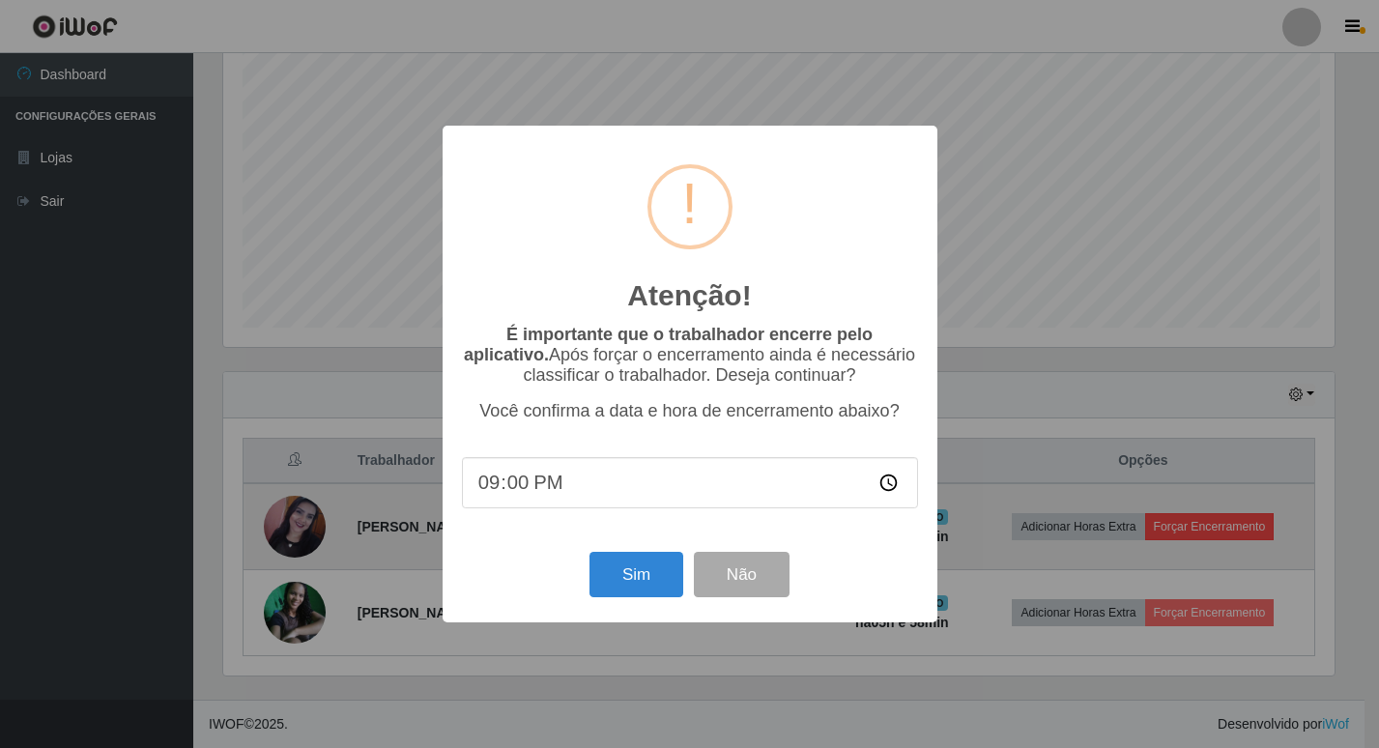
scroll to position [401, 1116]
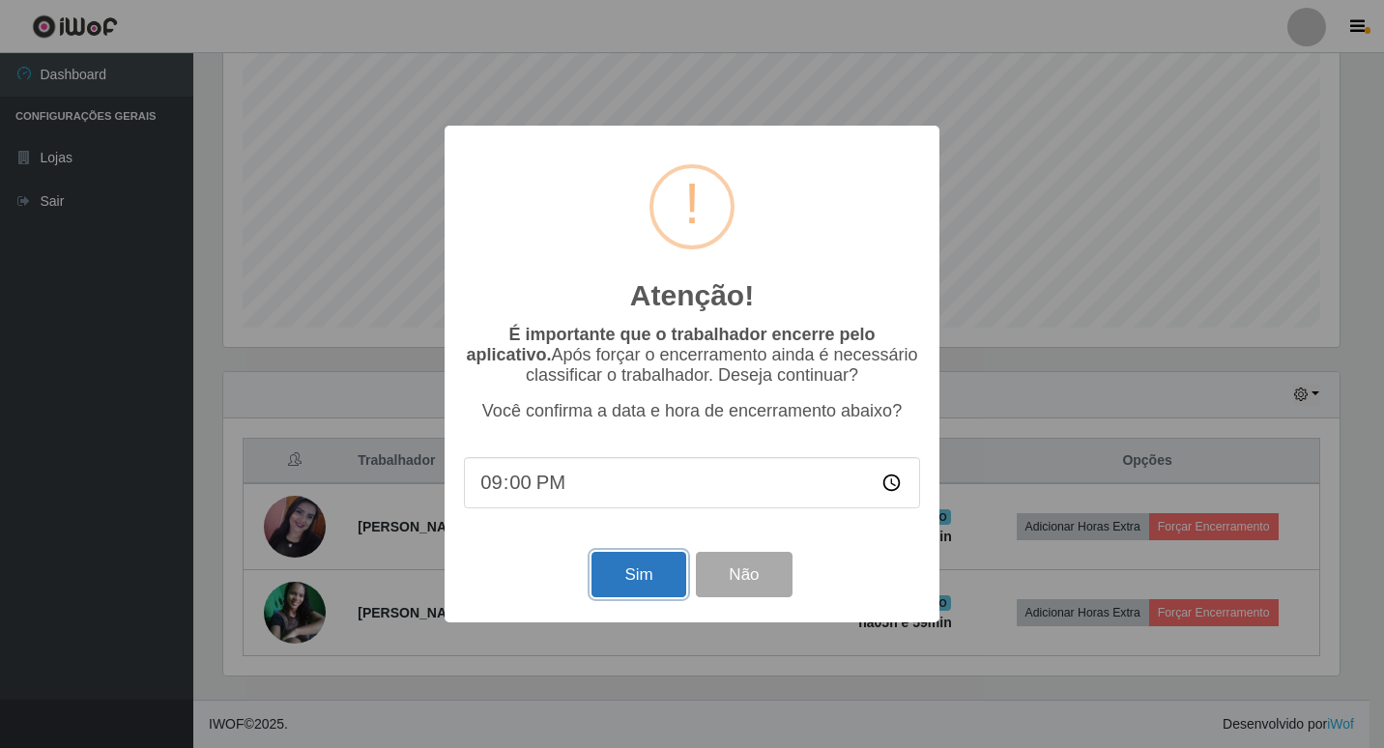
click at [617, 587] on button "Sim" at bounding box center [638, 574] width 94 height 45
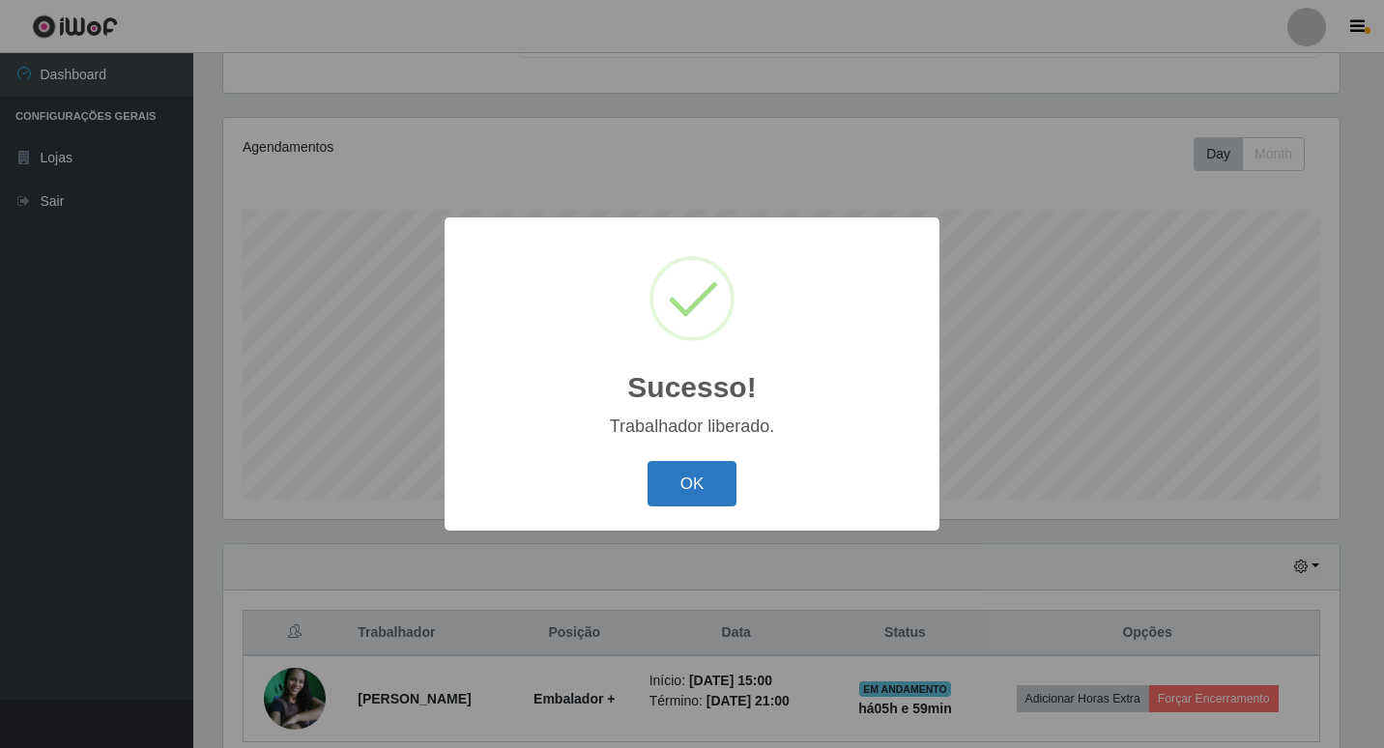
click at [719, 488] on button "OK" at bounding box center [692, 483] width 90 height 45
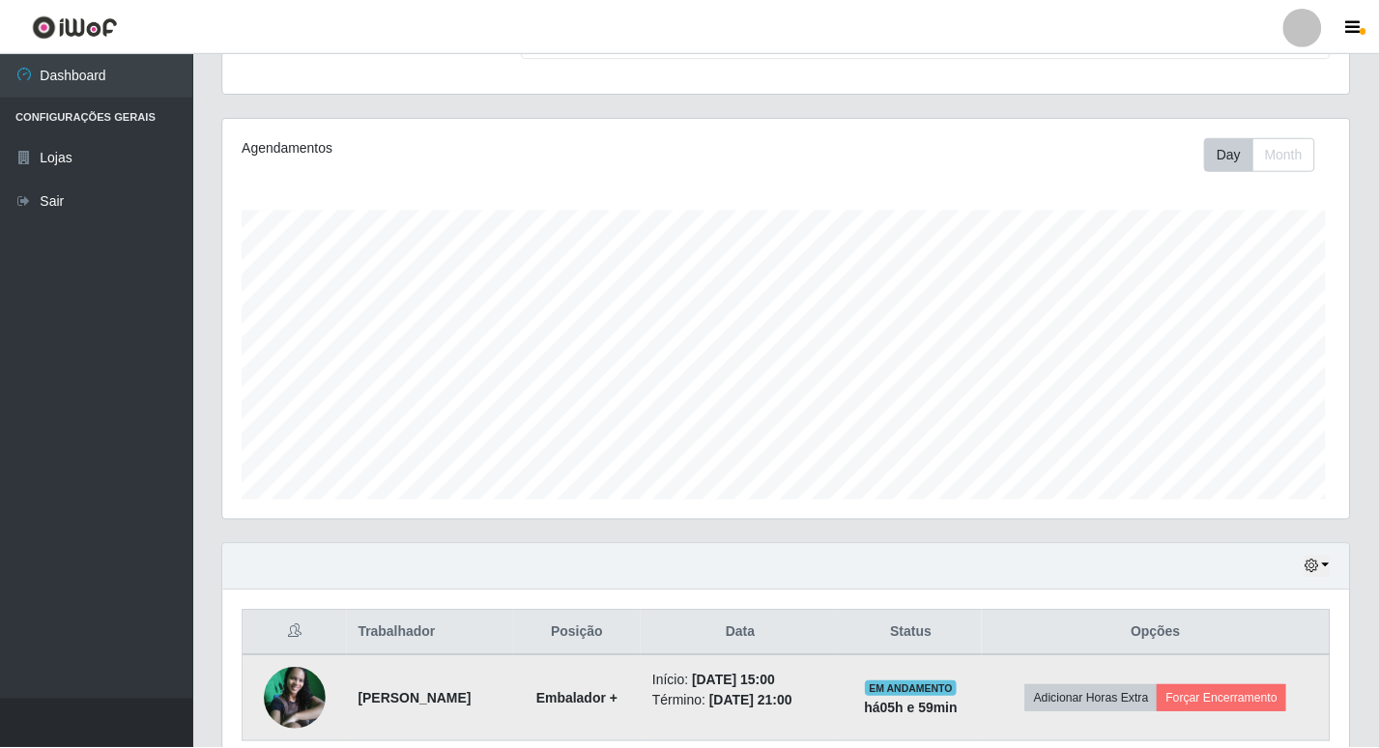
scroll to position [401, 1126]
click at [1205, 696] on button "Forçar Encerramento" at bounding box center [1221, 698] width 129 height 27
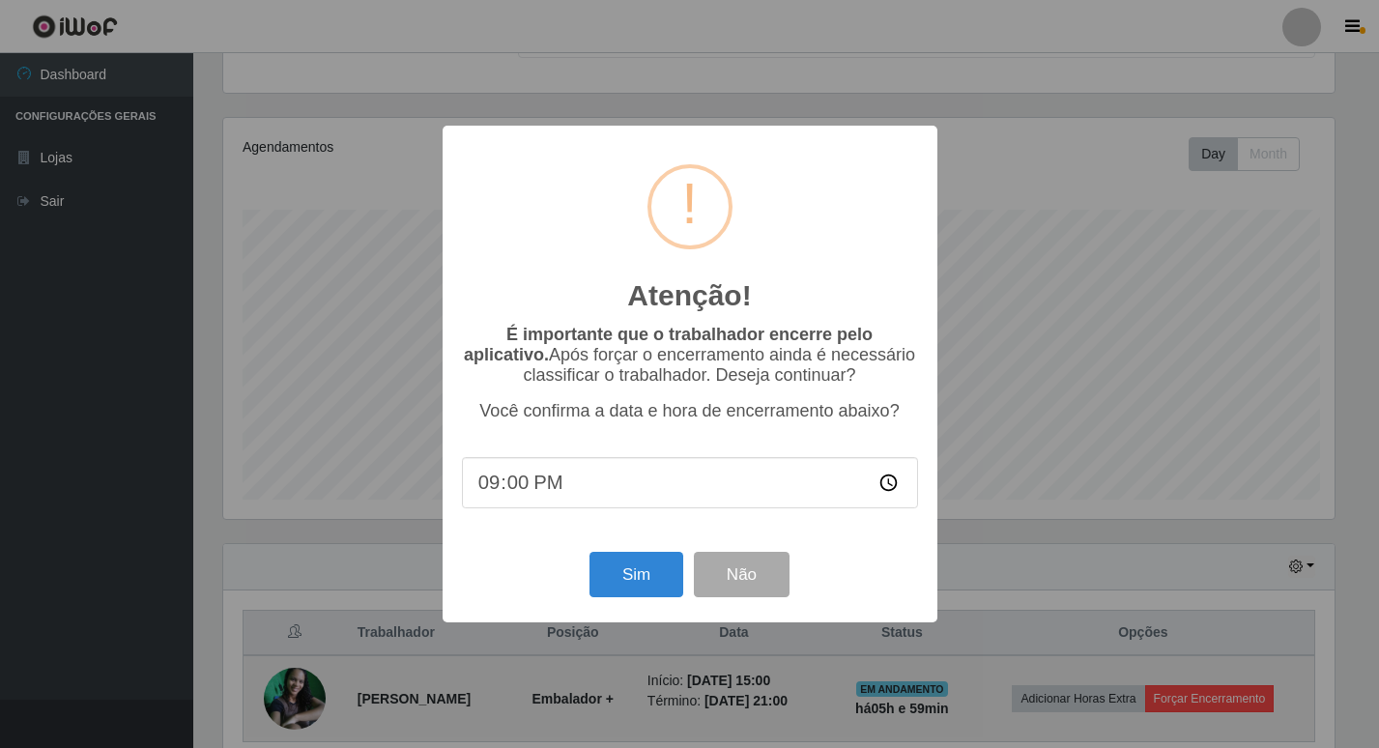
scroll to position [401, 1116]
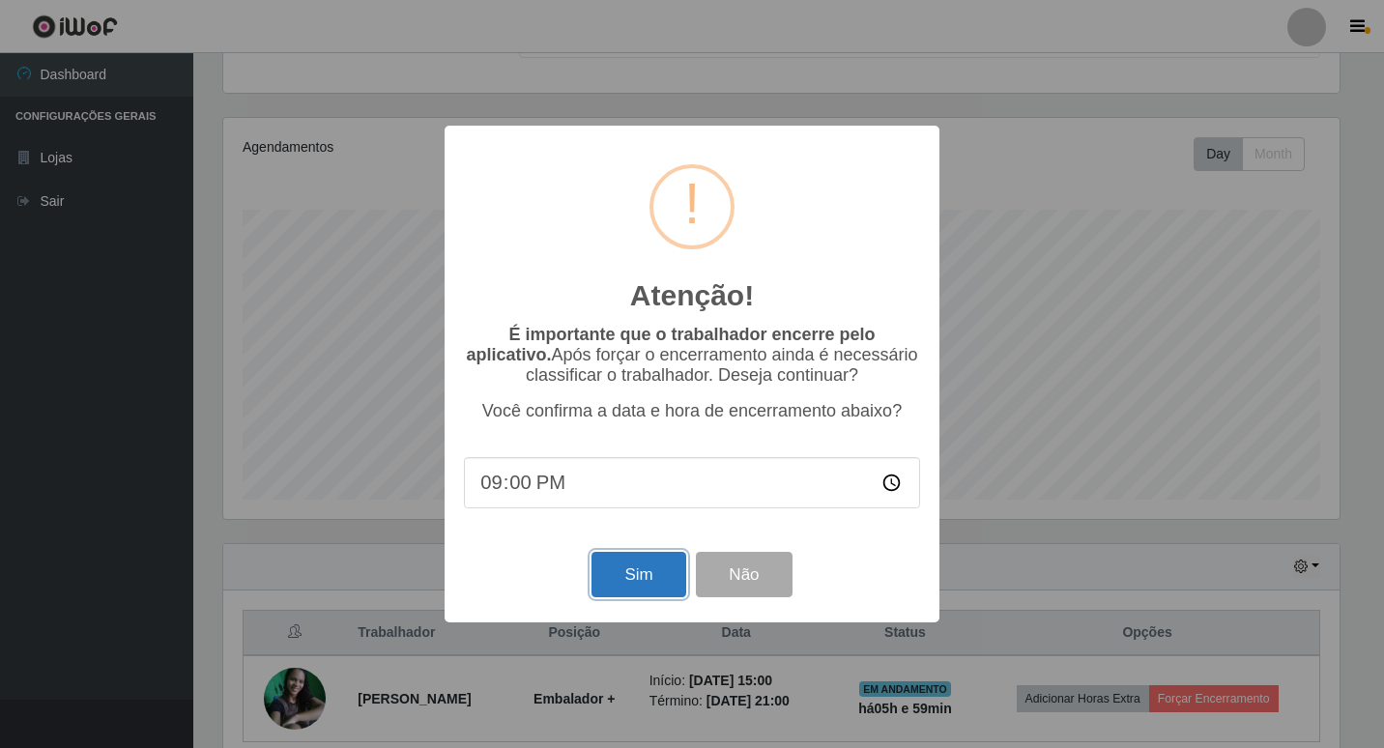
click at [628, 580] on button "Sim" at bounding box center [638, 574] width 94 height 45
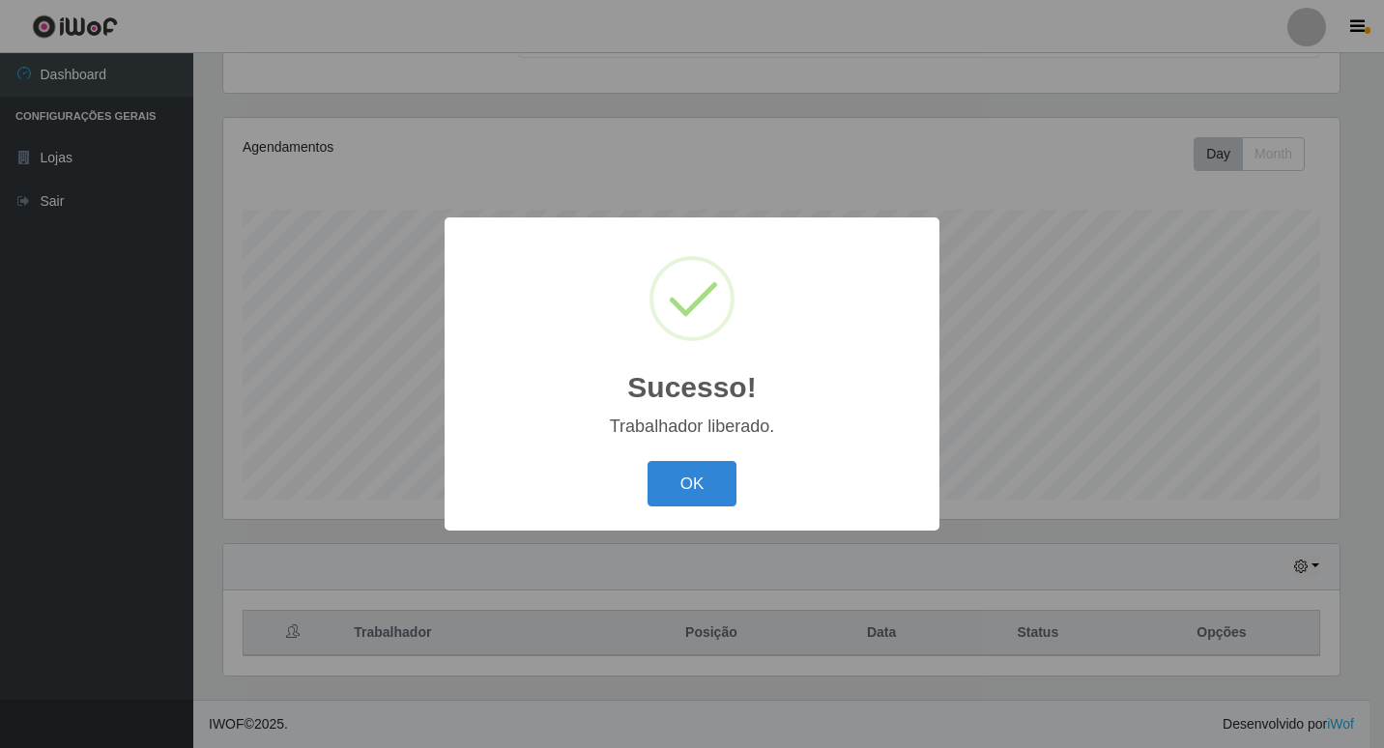
click at [647, 461] on button "OK" at bounding box center [692, 483] width 90 height 45
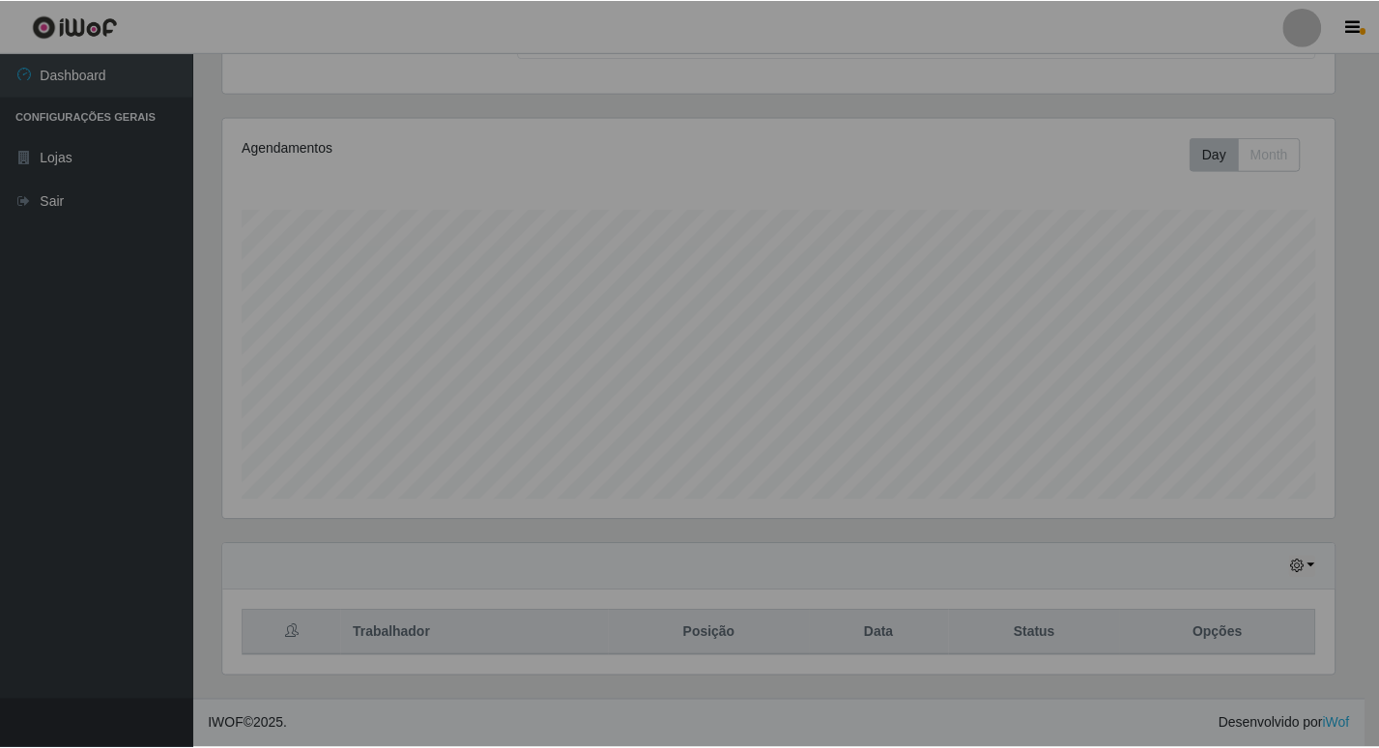
scroll to position [401, 1126]
